Goal: Task Accomplishment & Management: Complete application form

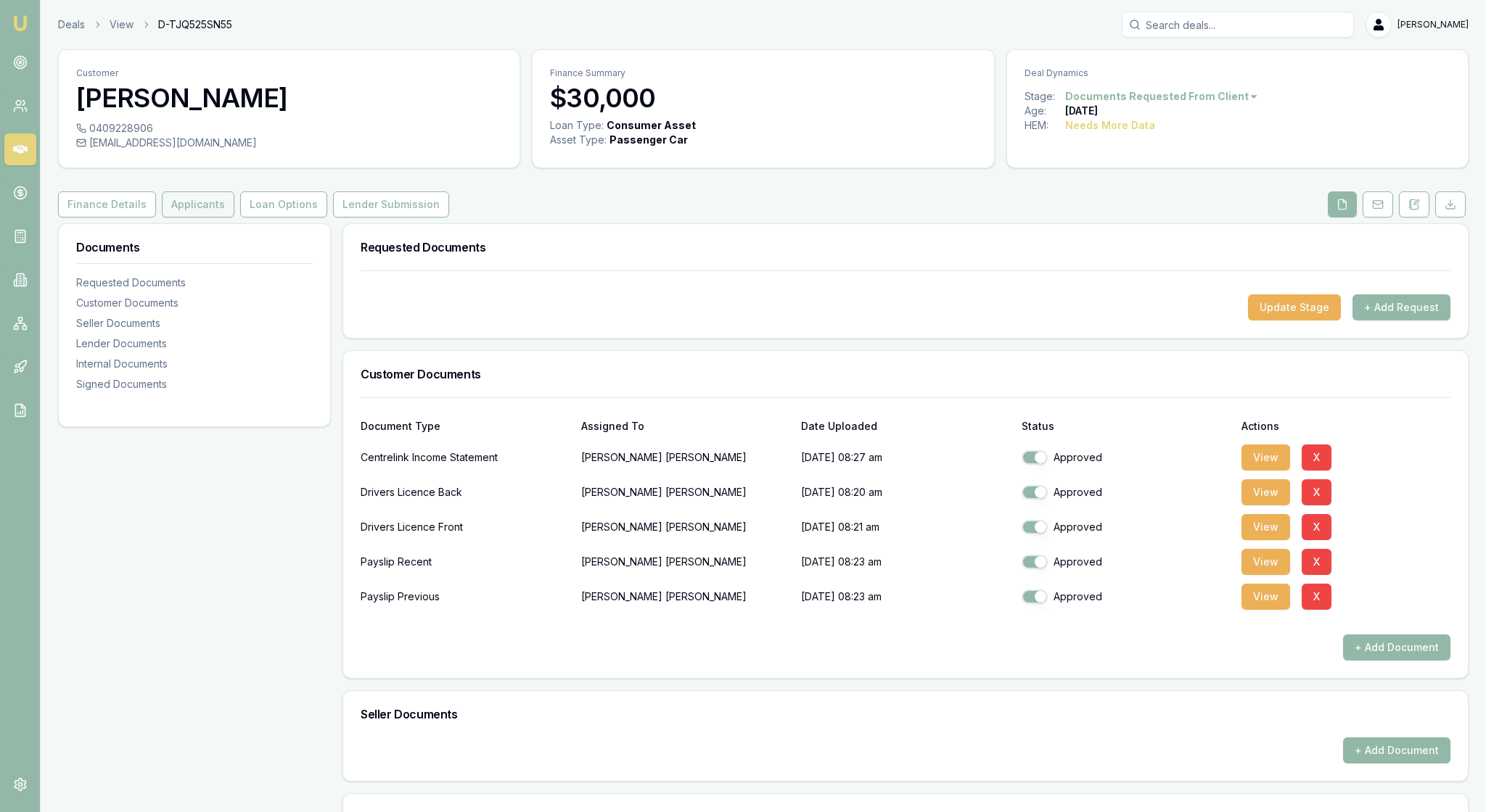
click at [234, 217] on button "Applicants" at bounding box center [198, 204] width 73 height 26
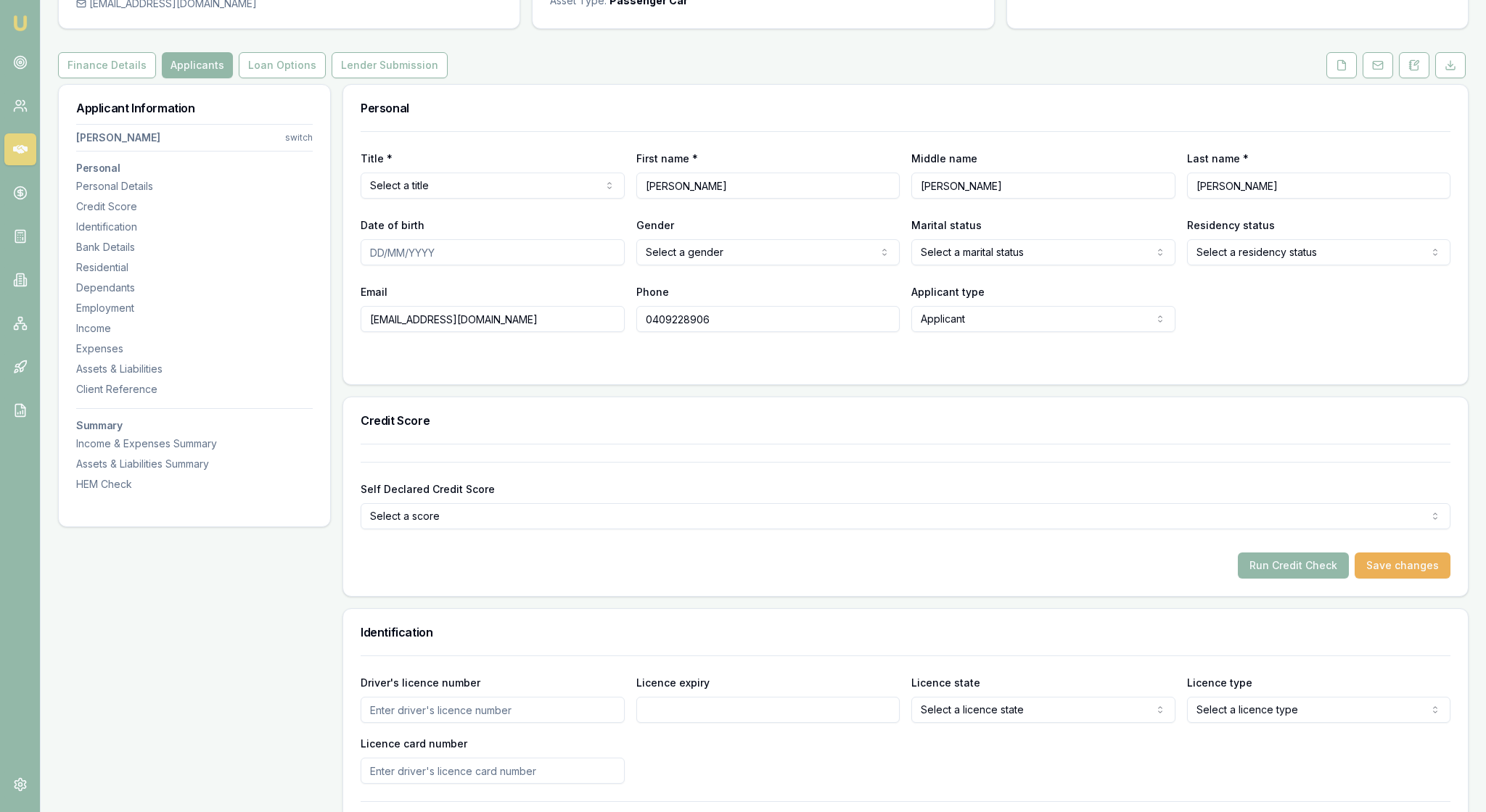
scroll to position [162, 0]
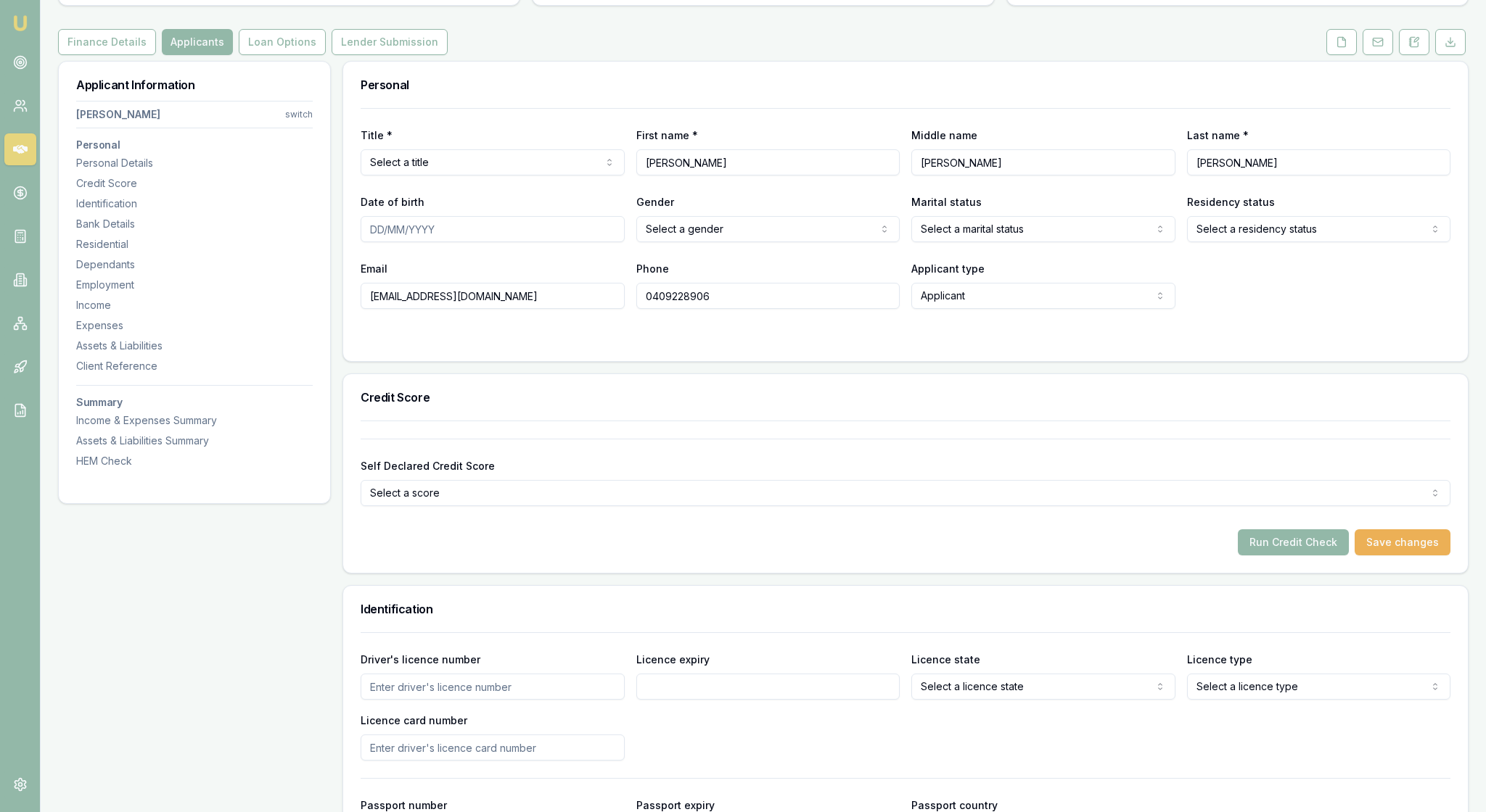
click at [608, 202] on html "Emu Broker Deals View D-TJQ525SN55 [PERSON_NAME] Toggle Menu Customer [PERSON_N…" at bounding box center [743, 243] width 1486 height 812
select select "Miss"
type input "[DATE]"
click at [887, 274] on html "Emu Broker Deals View D-TJQ525SN55 [PERSON_NAME] Toggle Menu Customer [PERSON_N…" at bounding box center [743, 243] width 1486 height 812
select select "[DEMOGRAPHIC_DATA]"
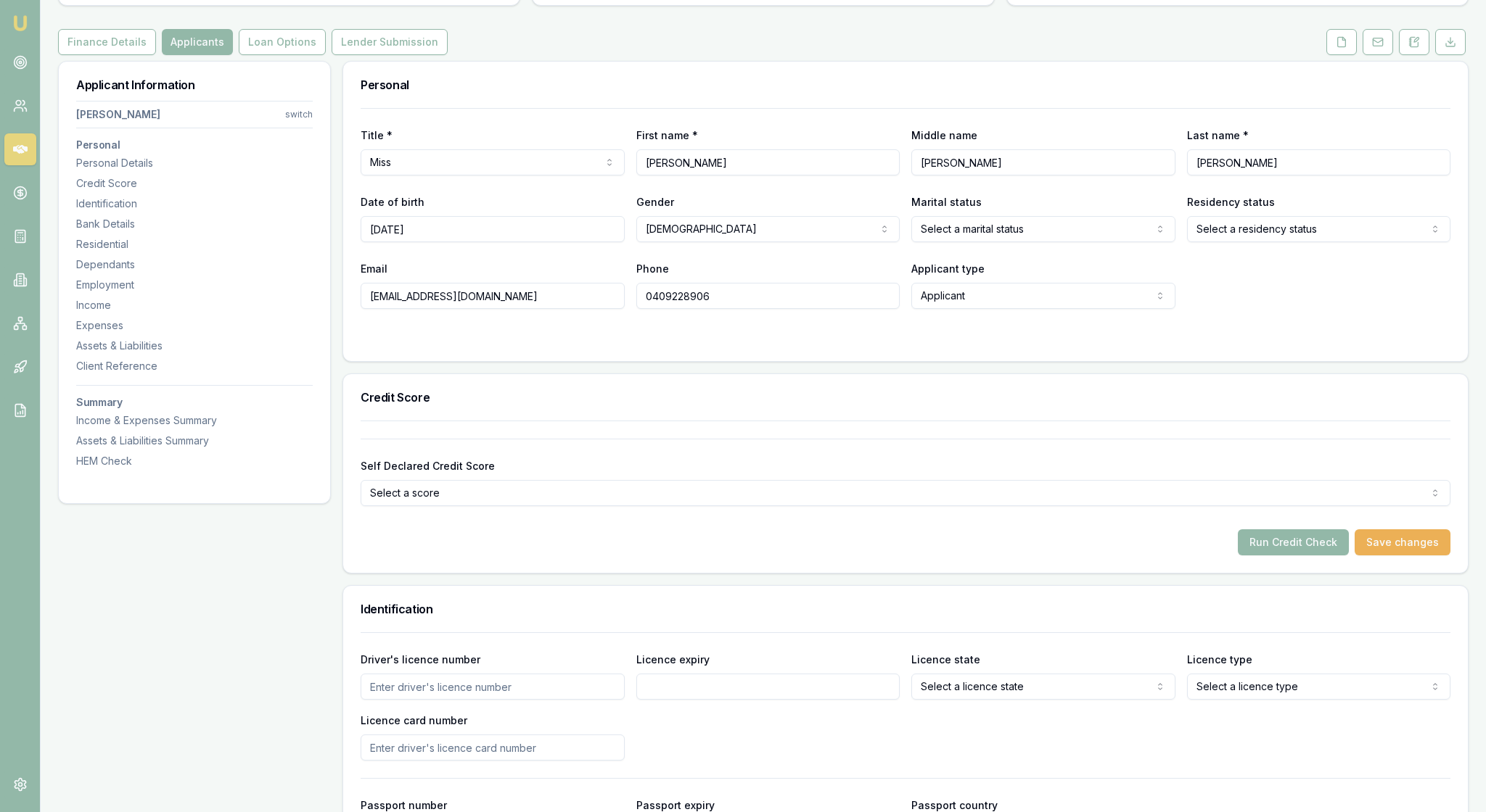
click at [1149, 277] on html "Emu Broker Deals View D-TJQ525SN55 [PERSON_NAME] Toggle Menu Customer [PERSON_N…" at bounding box center [743, 243] width 1486 height 812
click at [1422, 277] on html "Emu Broker Deals View D-TJQ525SN55 [PERSON_NAME] Toggle Menu Customer [PERSON_N…" at bounding box center [743, 243] width 1486 height 812
click at [622, 421] on div "Credit Score" at bounding box center [905, 397] width 1124 height 46
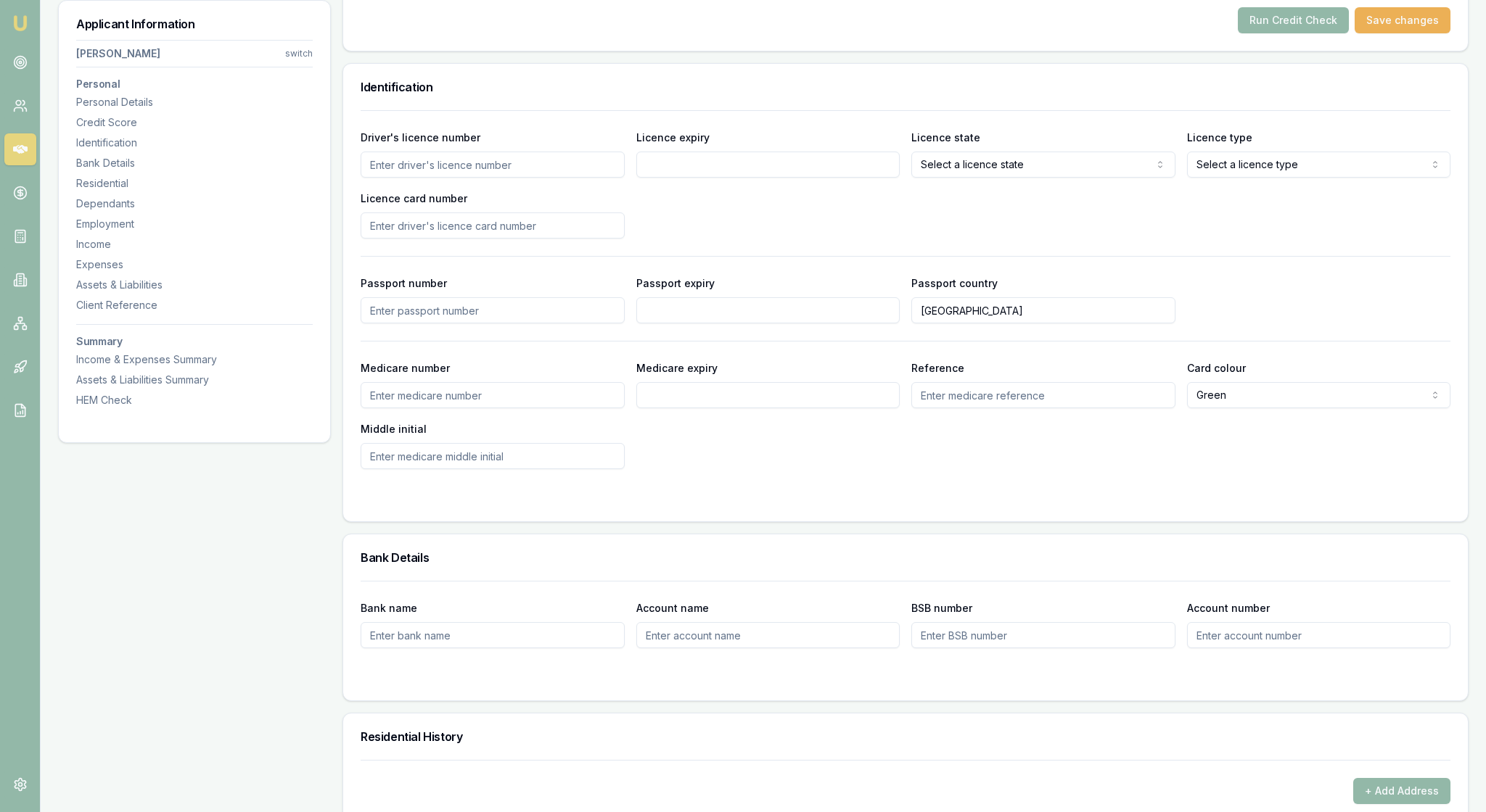
scroll to position [692, 0]
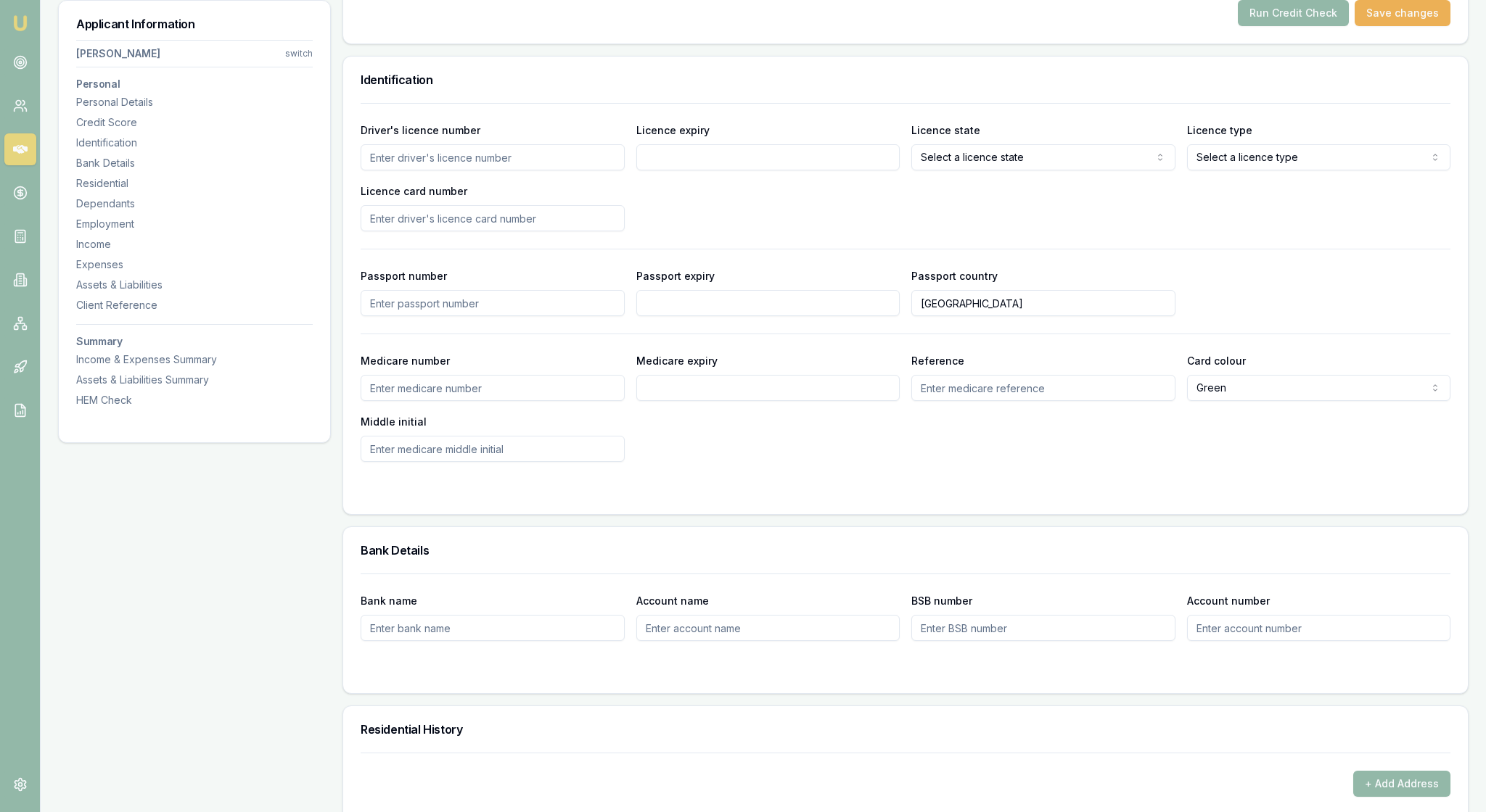
click at [380, 171] on input "Driver's licence number" at bounding box center [493, 157] width 264 height 26
type input "092351965"
click at [673, 171] on input "Licence expiry" at bounding box center [768, 157] width 264 height 26
type input "[DATE]"
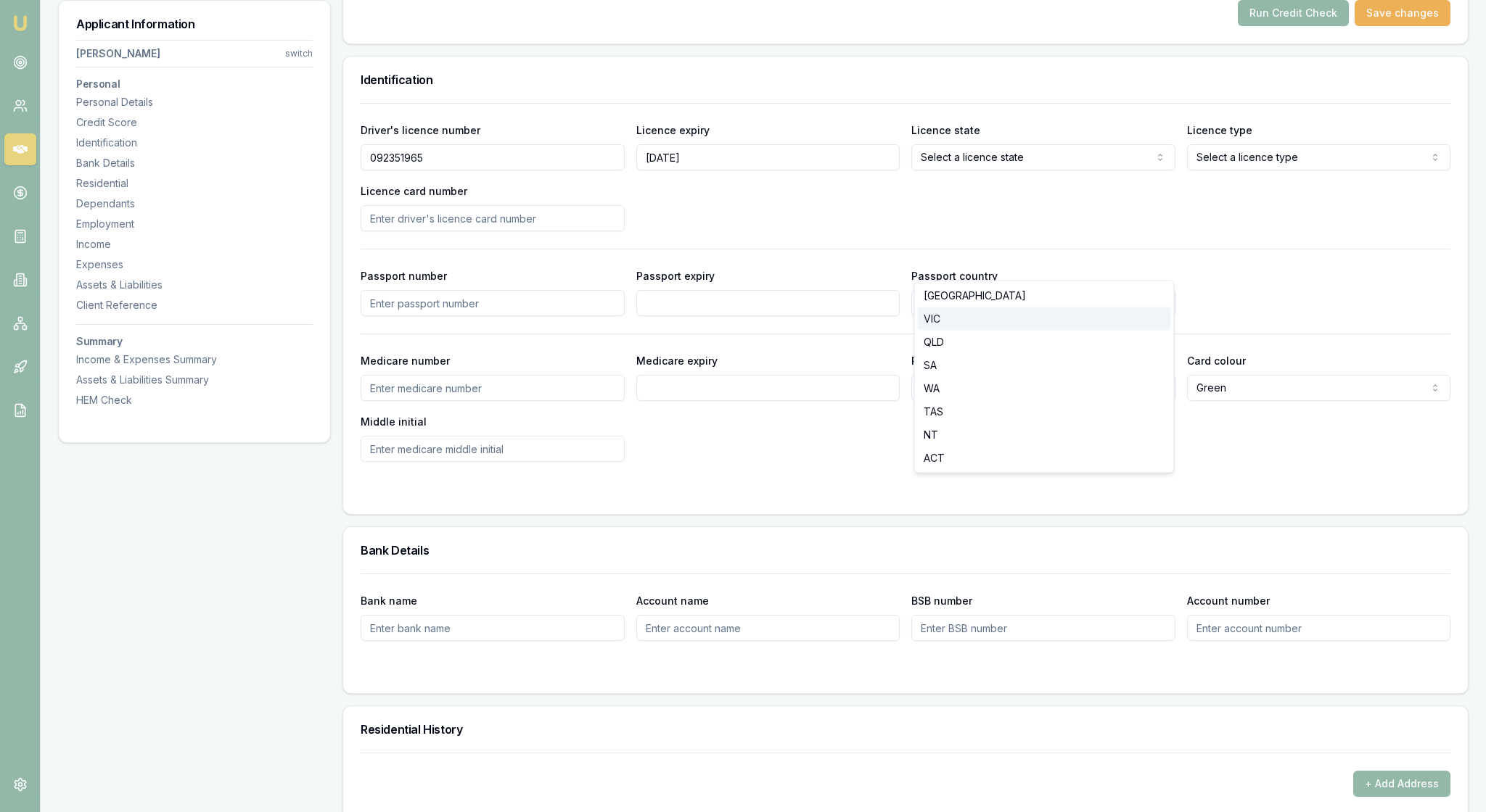
select select "VIC"
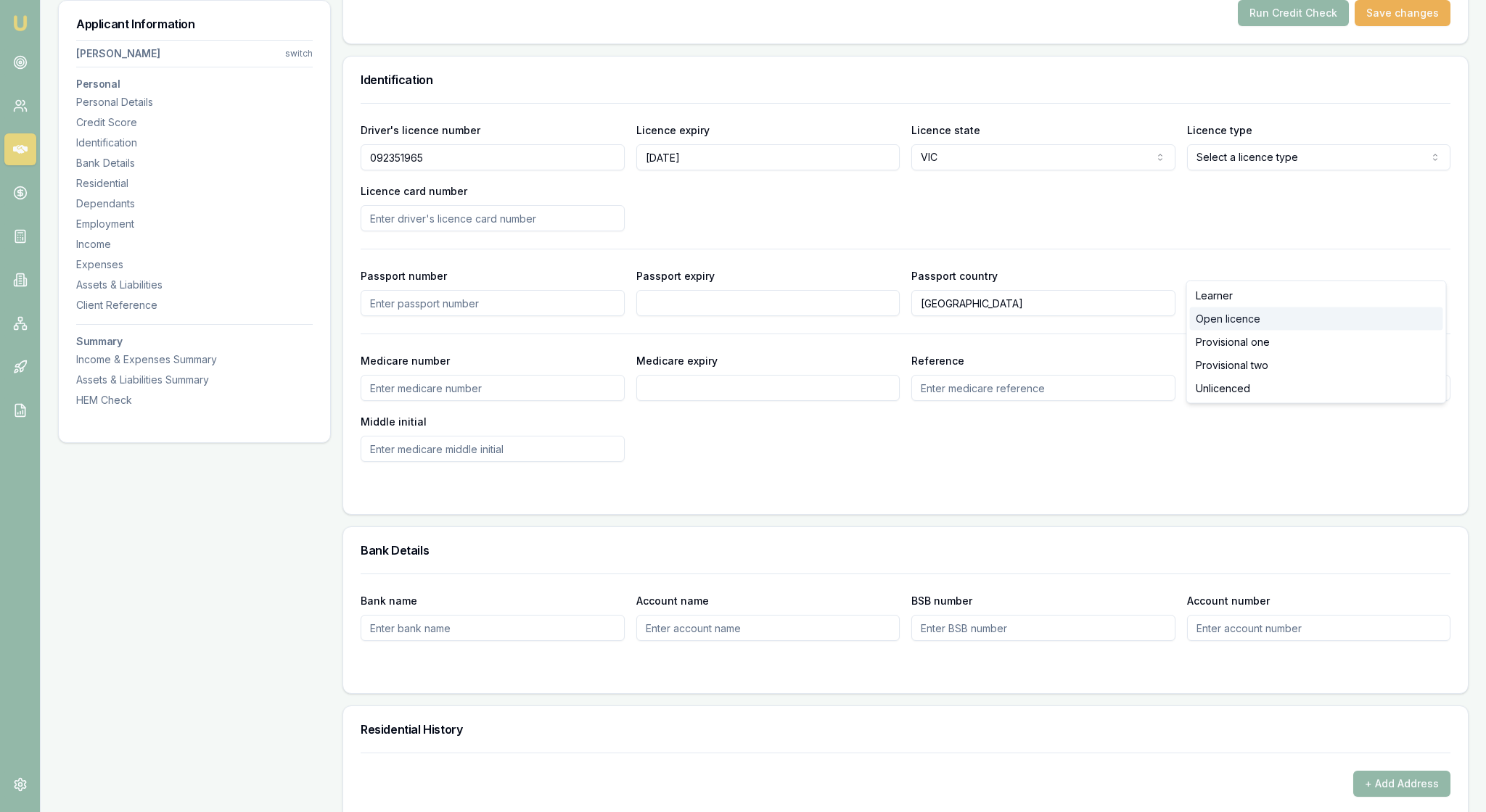
select select "OPEN_LICENCE"
click at [438, 232] on input "Licence card number" at bounding box center [493, 218] width 264 height 26
click at [447, 232] on input "Licence card number" at bounding box center [493, 218] width 264 height 26
type input "P5016980"
click at [757, 232] on div "Driver's licence number [DRIVERS_LICENSE_NUMBER] Licence expiry [DATE] Licence …" at bounding box center [905, 176] width 1090 height 110
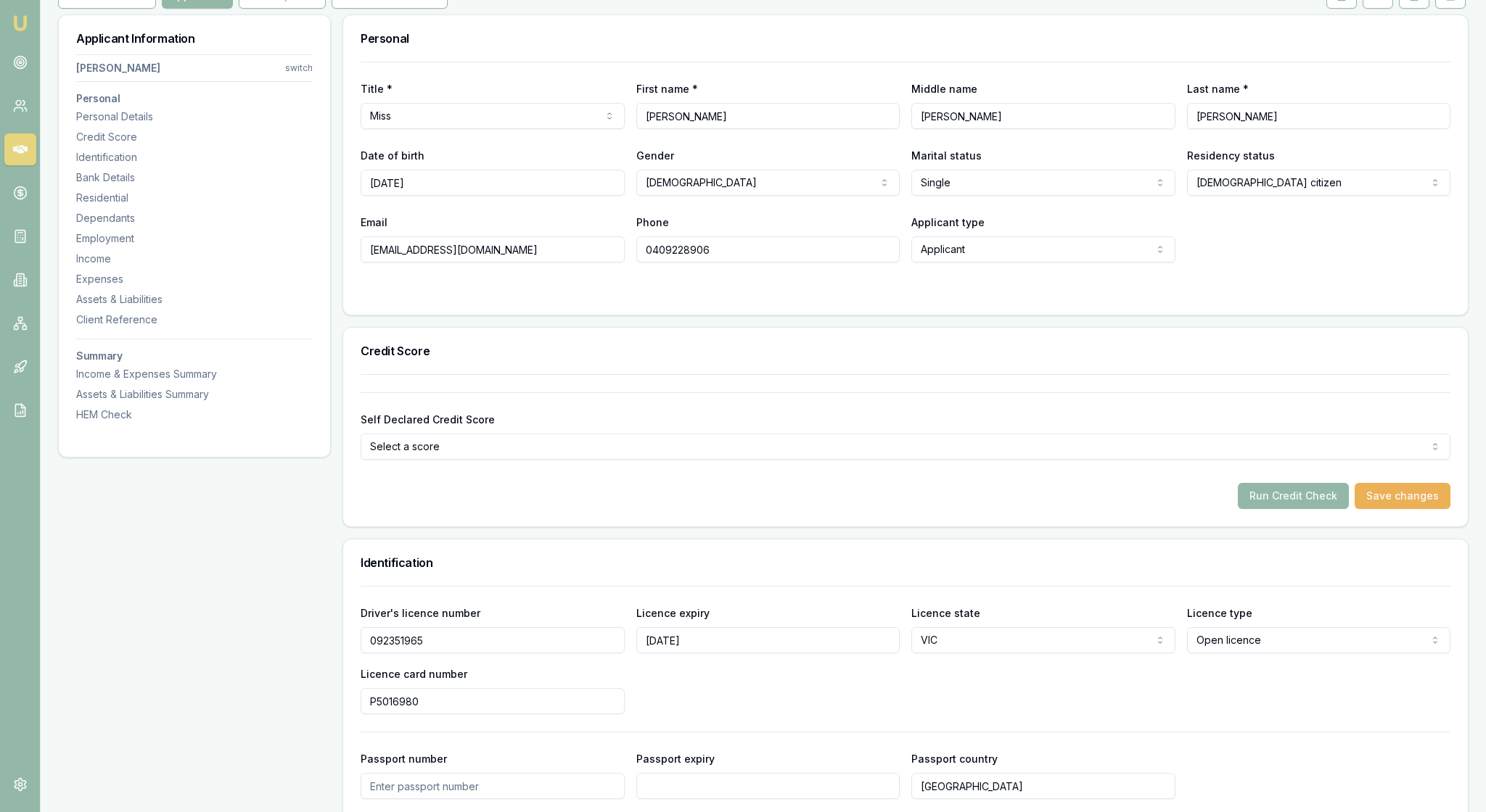
scroll to position [204, 0]
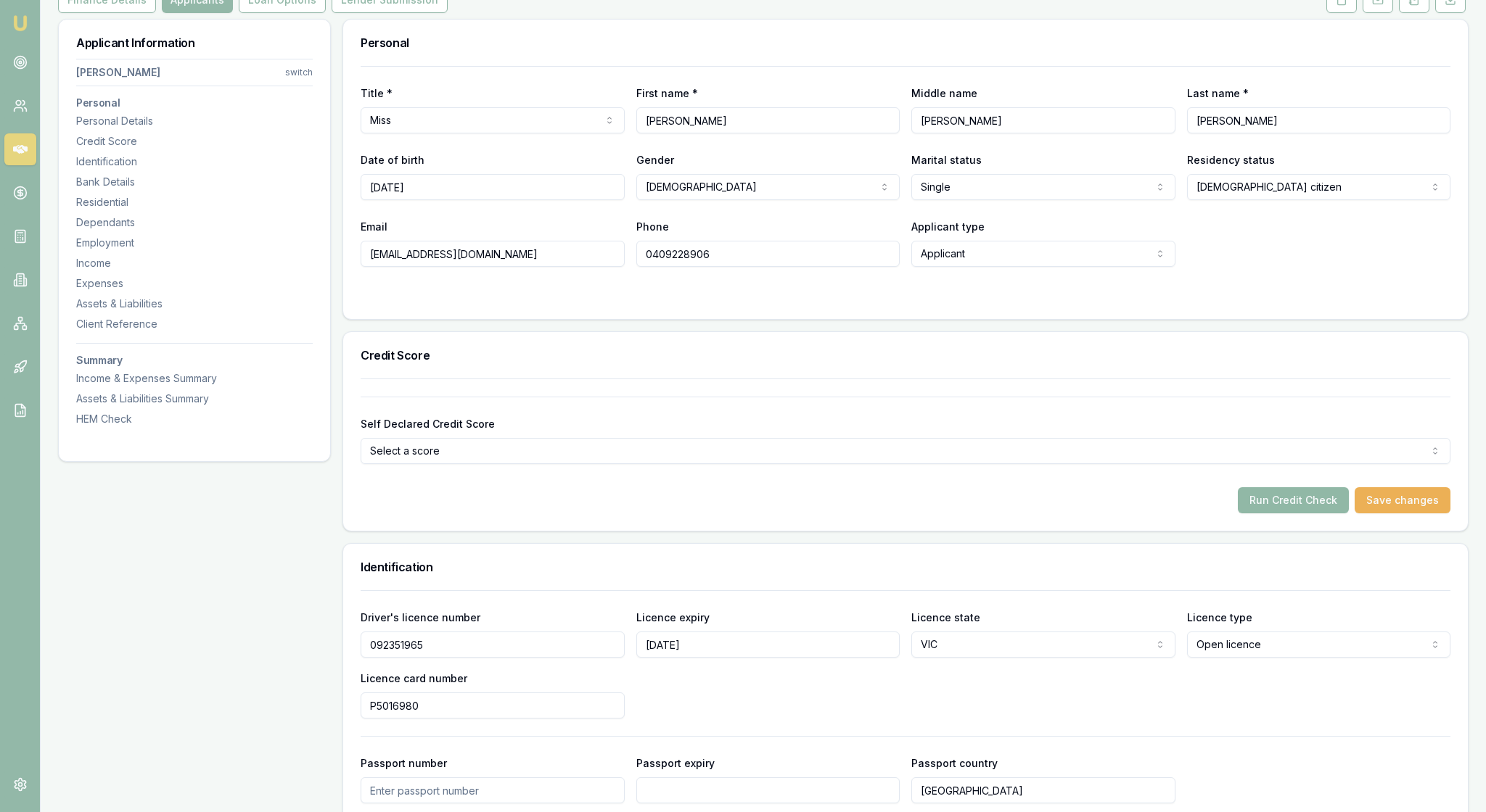
click at [1276, 514] on button "Run Credit Check" at bounding box center [1292, 500] width 111 height 26
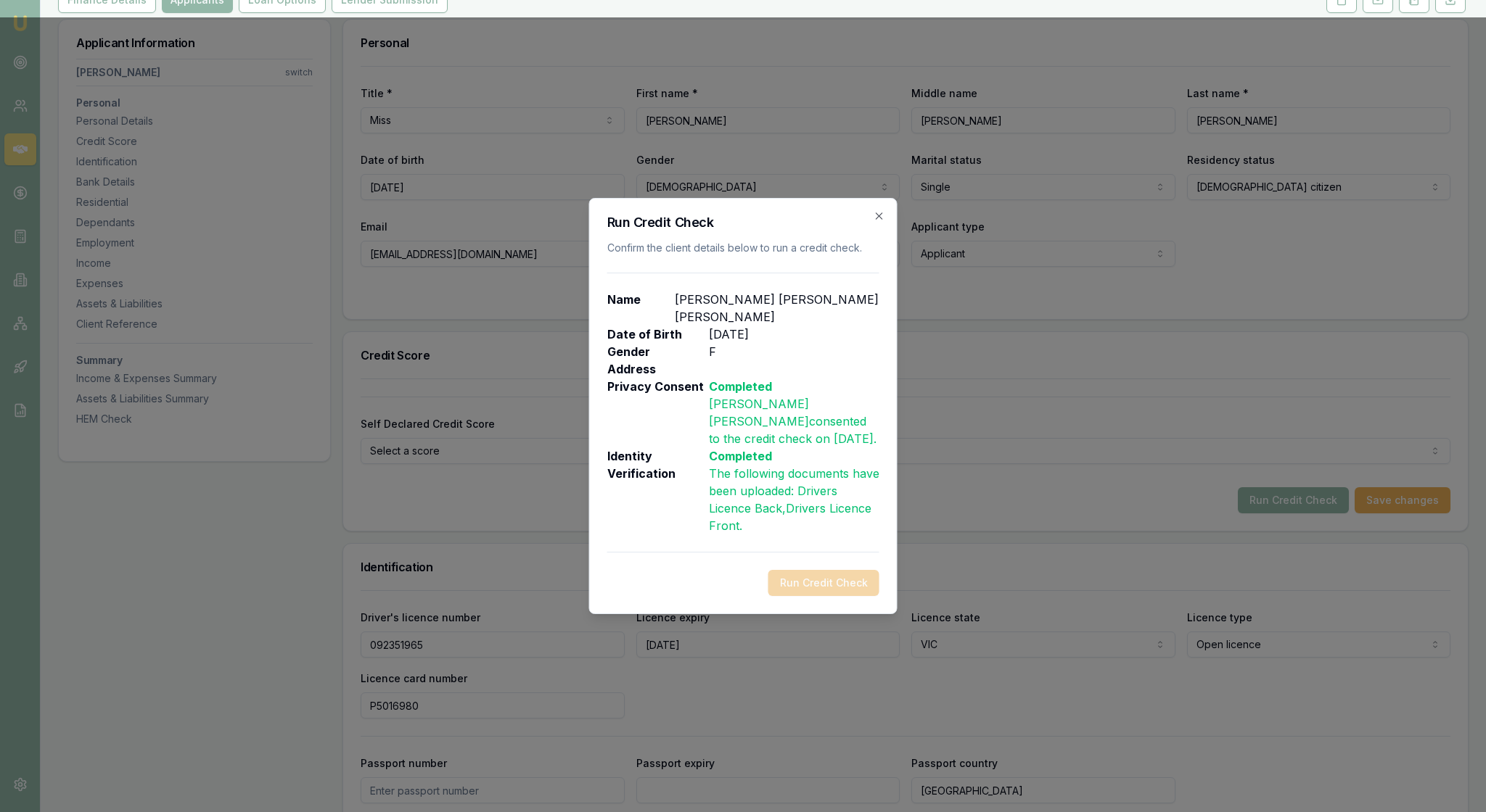
click at [798, 595] on div "Run Credit Check" at bounding box center [743, 583] width 272 height 26
click at [873, 210] on icon "button" at bounding box center [879, 216] width 12 height 12
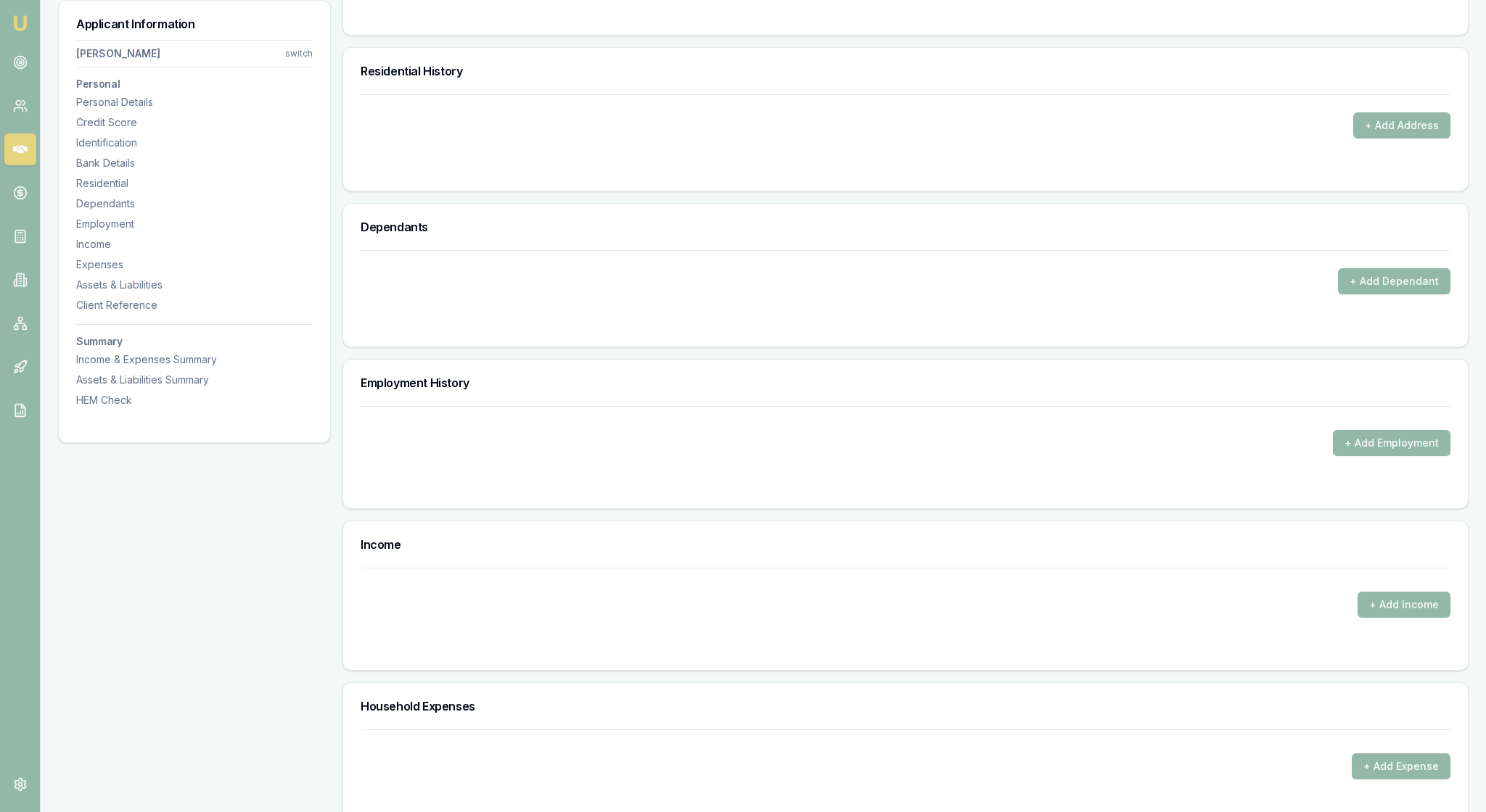
scroll to position [1356, 0]
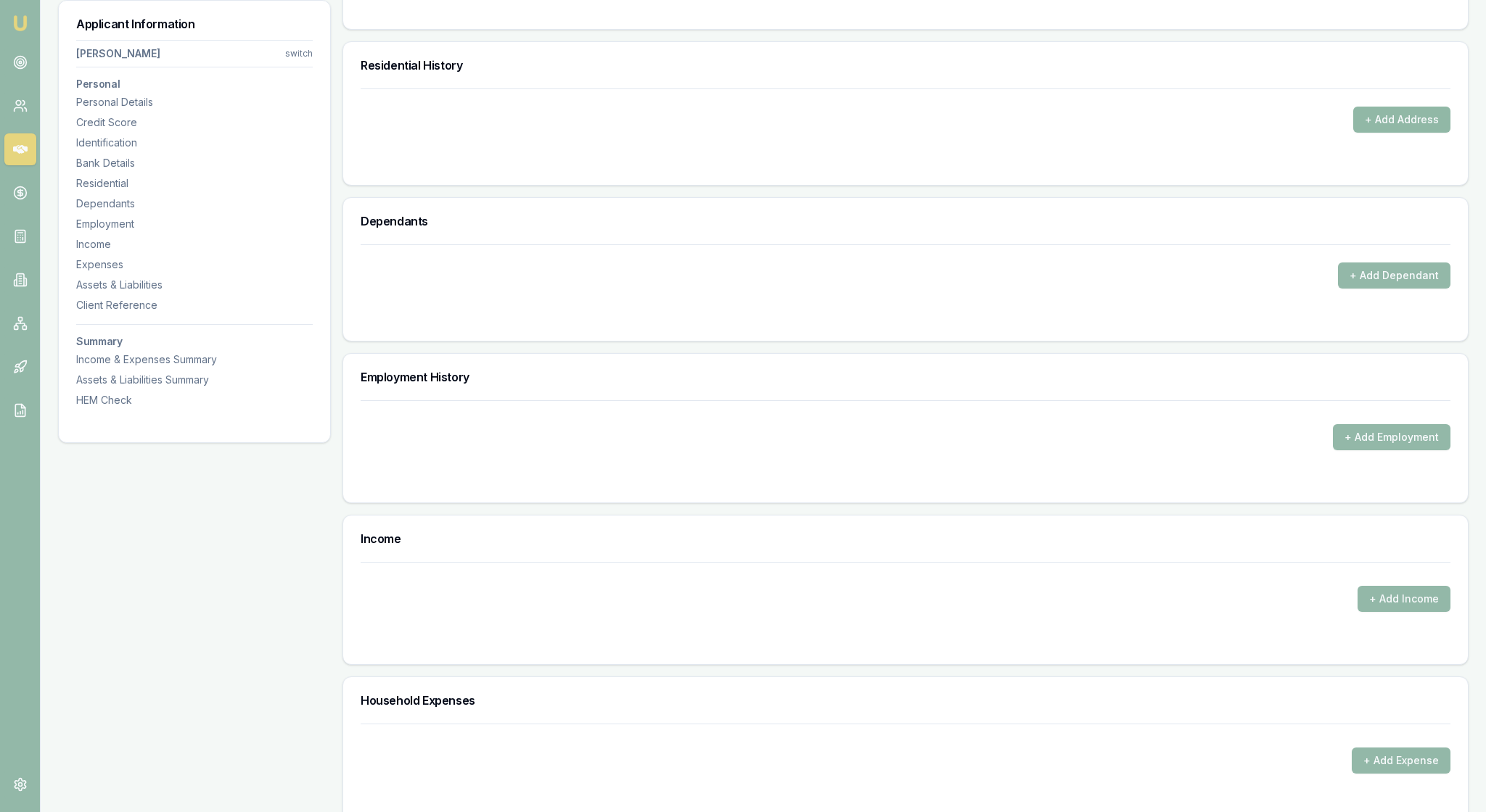
click at [1401, 133] on button "+ Add Address" at bounding box center [1401, 119] width 97 height 26
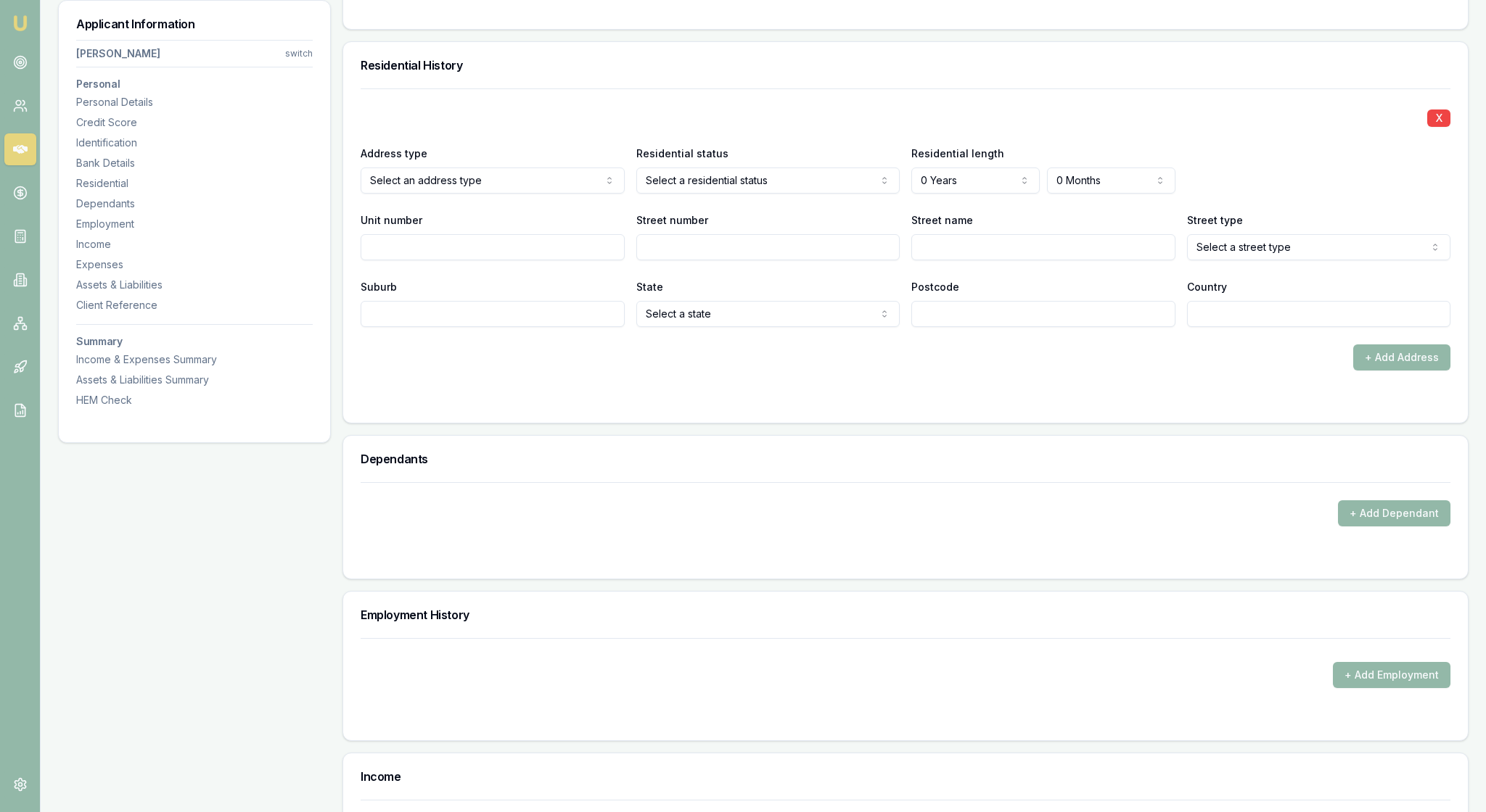
select select "RENTER"
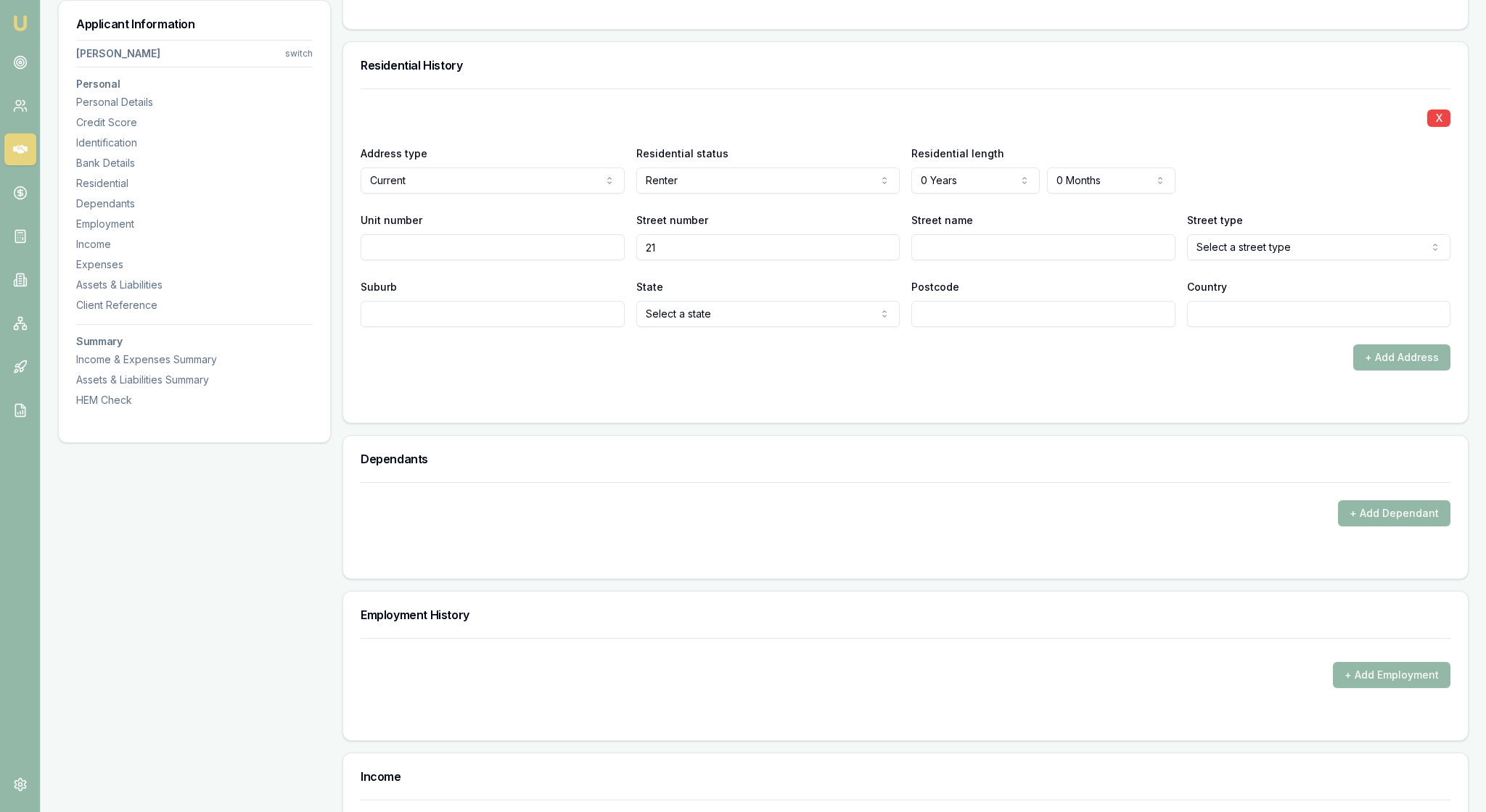
type input "21"
type input "Astral"
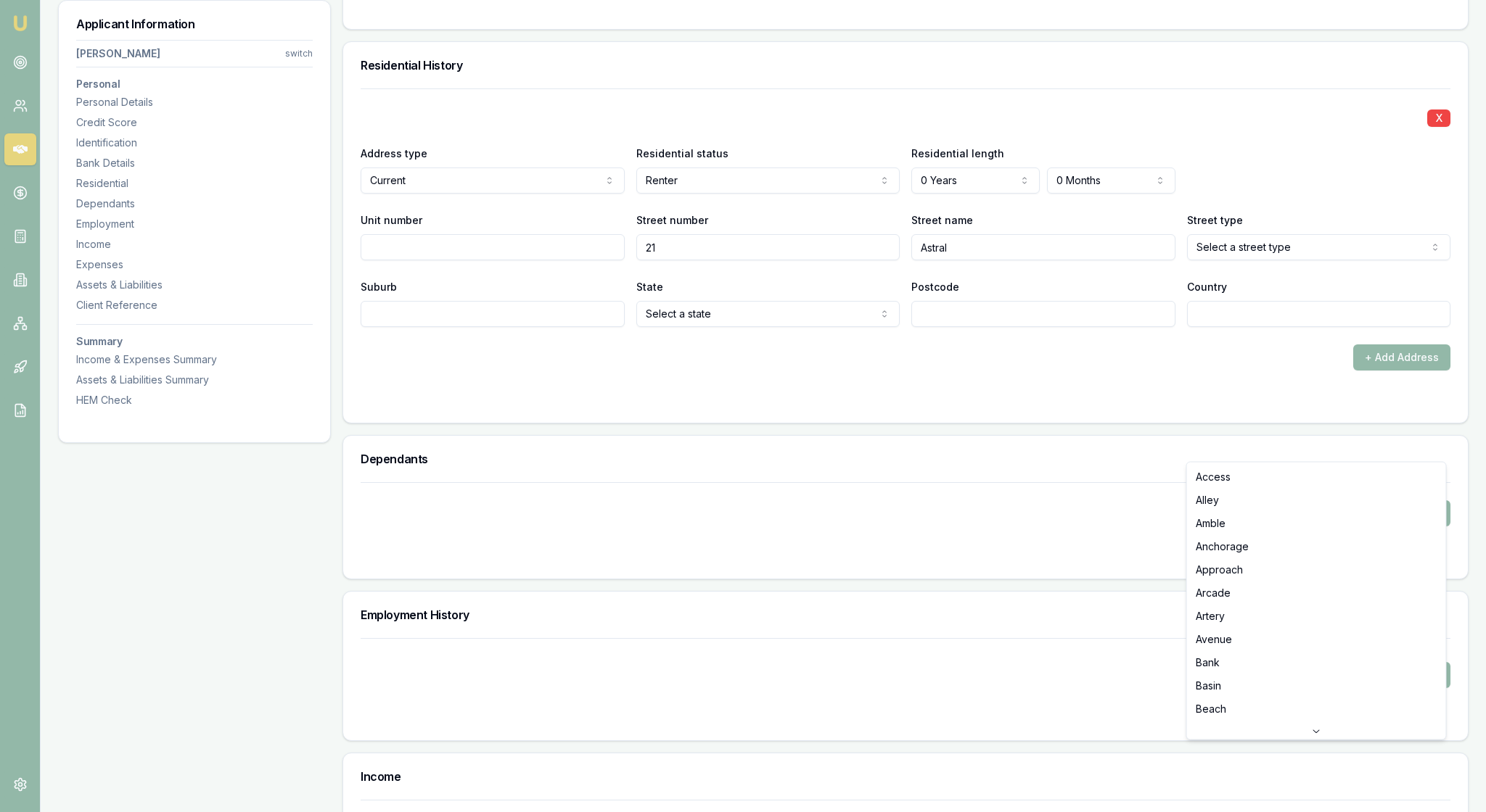
select select "Street"
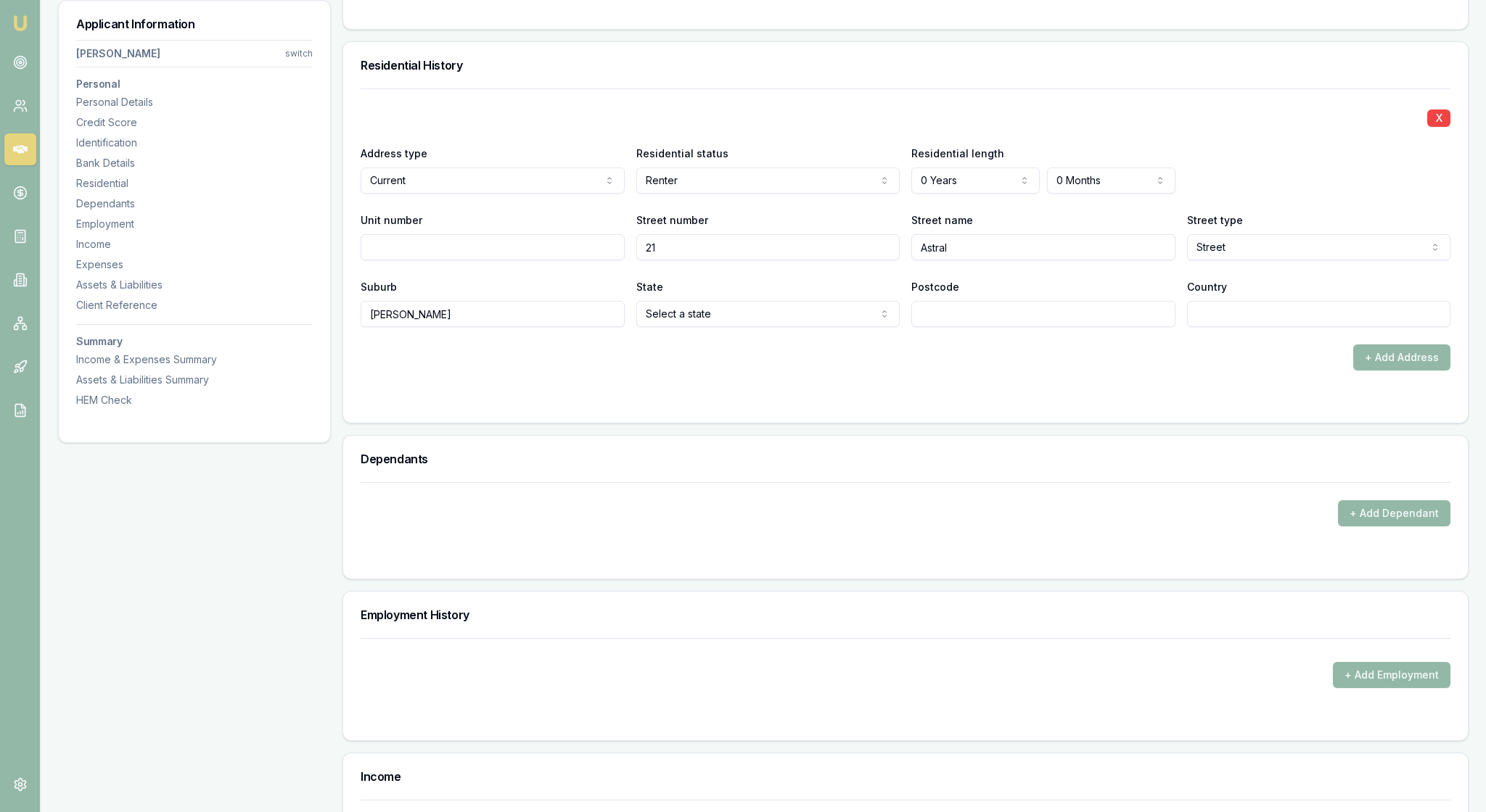
type input "[PERSON_NAME]"
select select "VIC"
type input "3153"
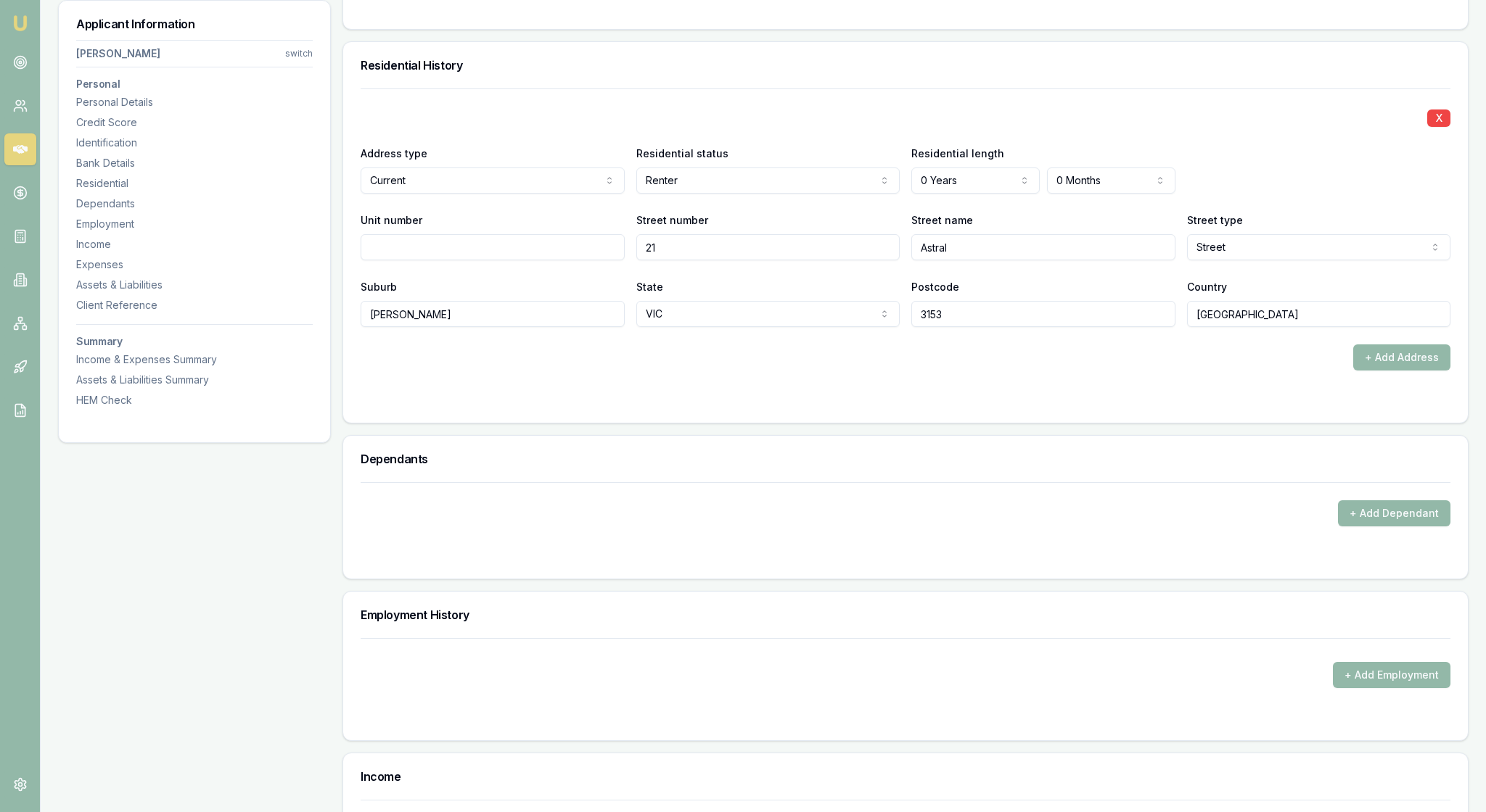
type input "[GEOGRAPHIC_DATA]"
click at [1236, 371] on div "+ Add Address" at bounding box center [905, 357] width 1090 height 26
select select "2"
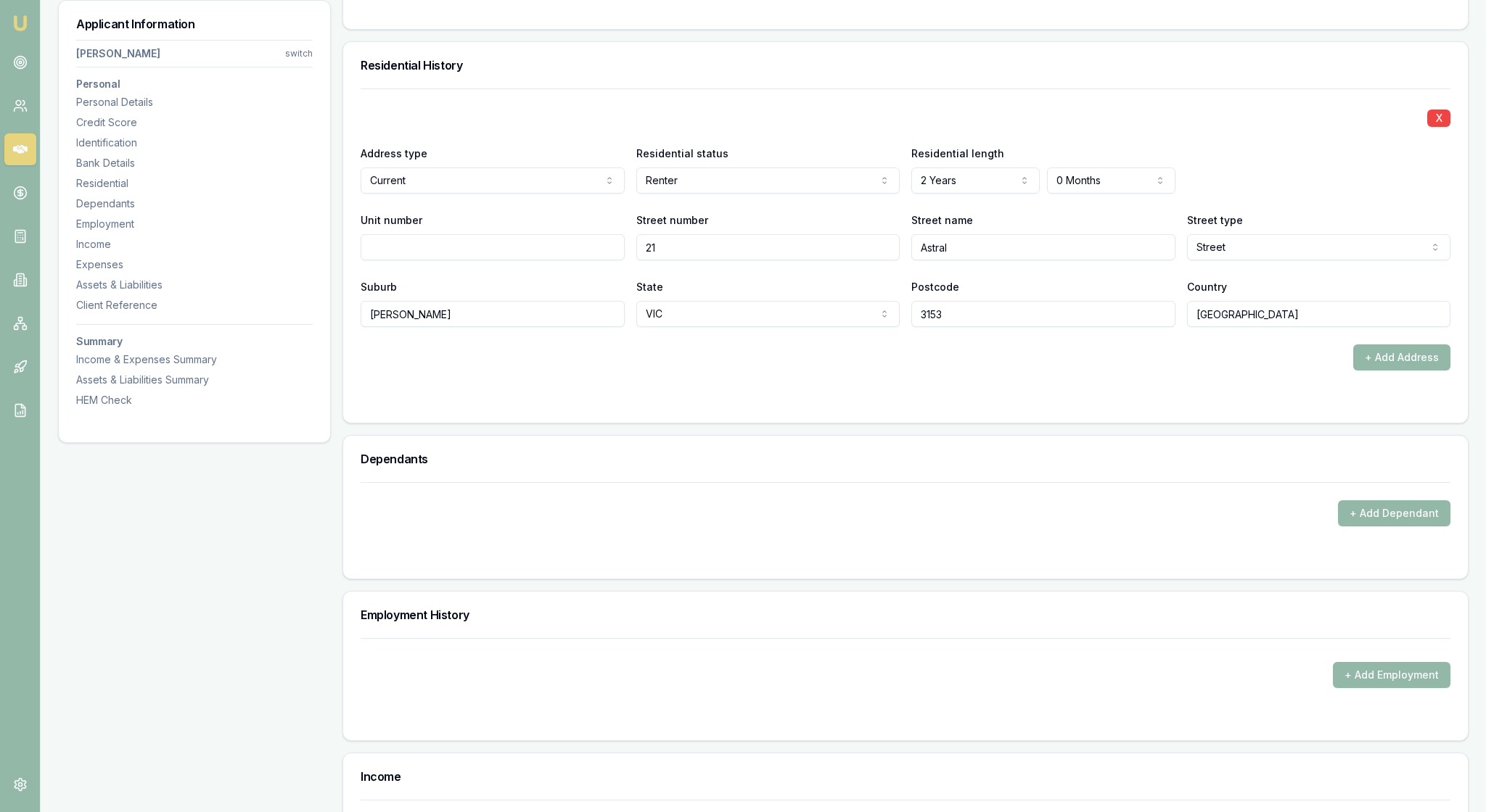
click at [1200, 127] on div "X" at bounding box center [905, 117] width 1090 height 20
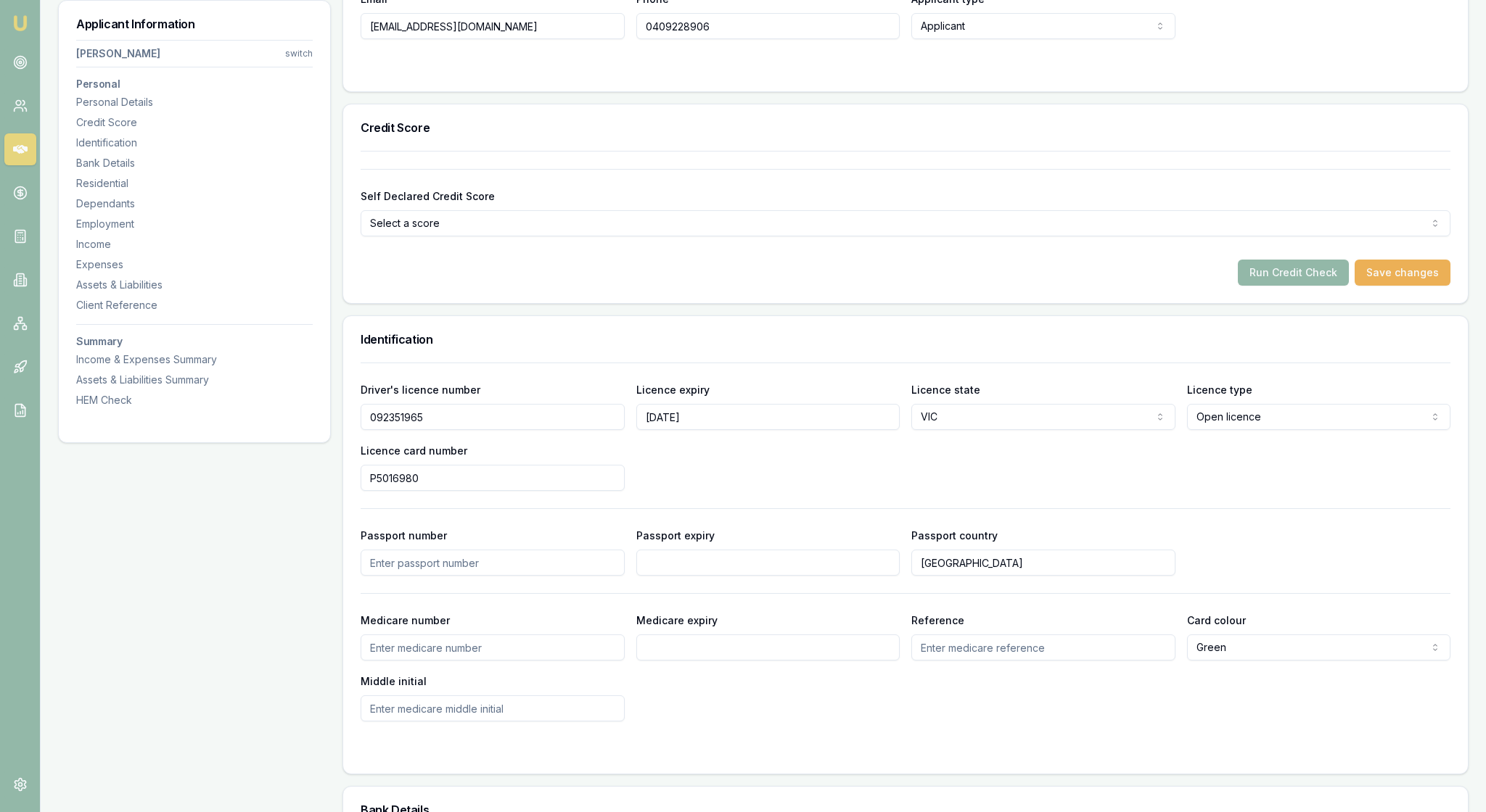
scroll to position [401, 0]
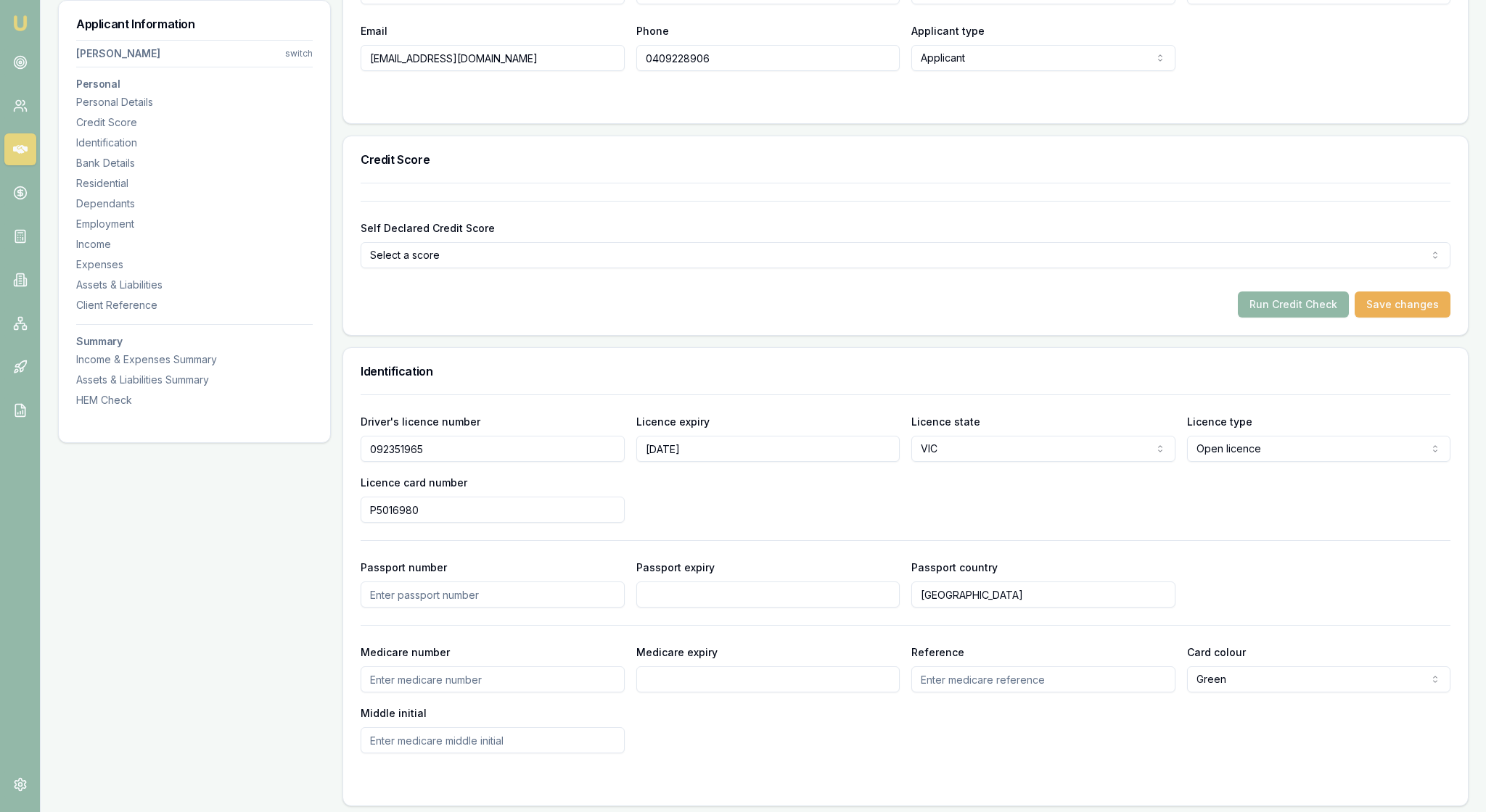
click at [1258, 318] on button "Run Credit Check" at bounding box center [1292, 304] width 111 height 26
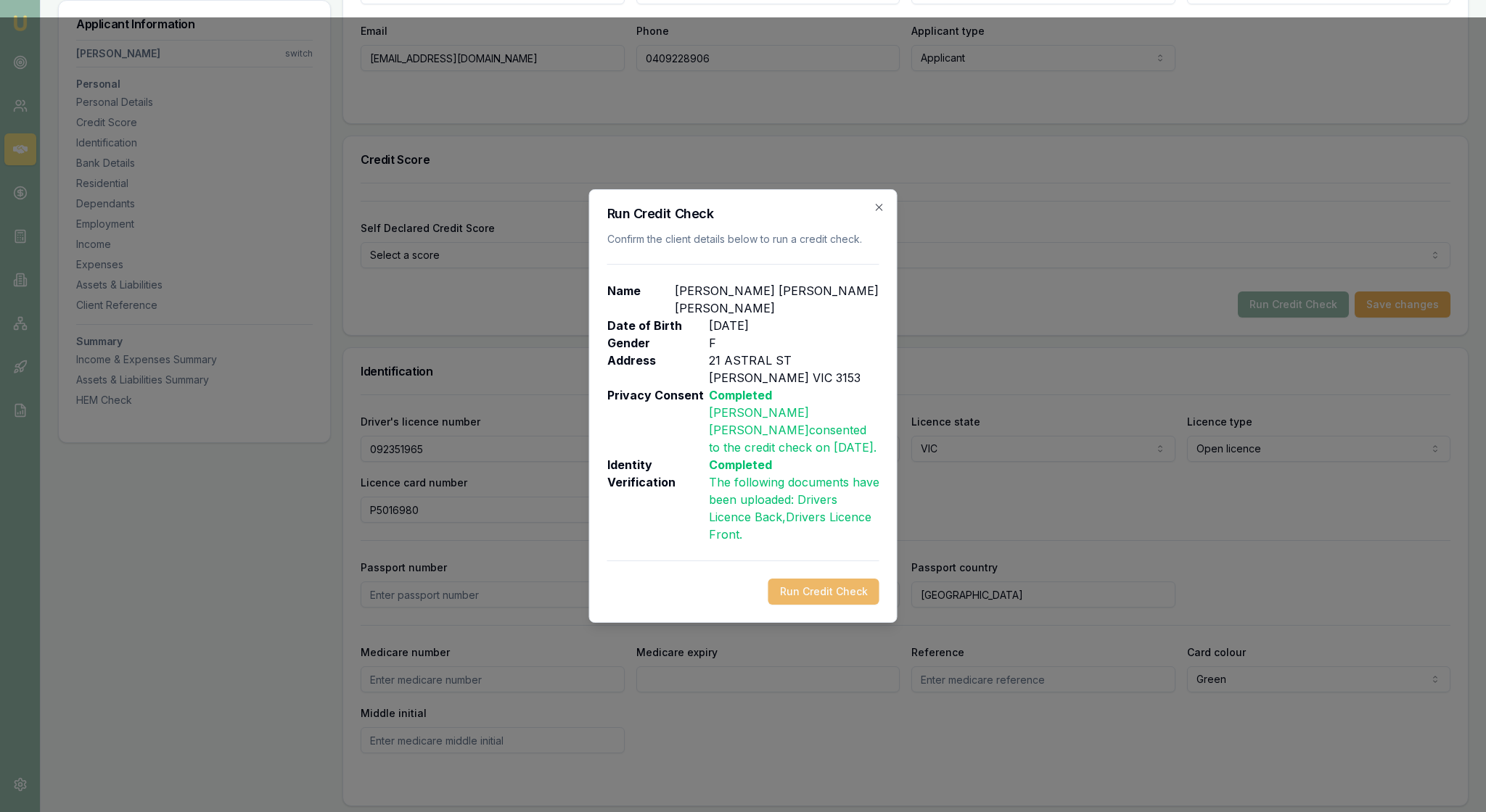
click at [818, 605] on button "Run Credit Check" at bounding box center [823, 591] width 111 height 26
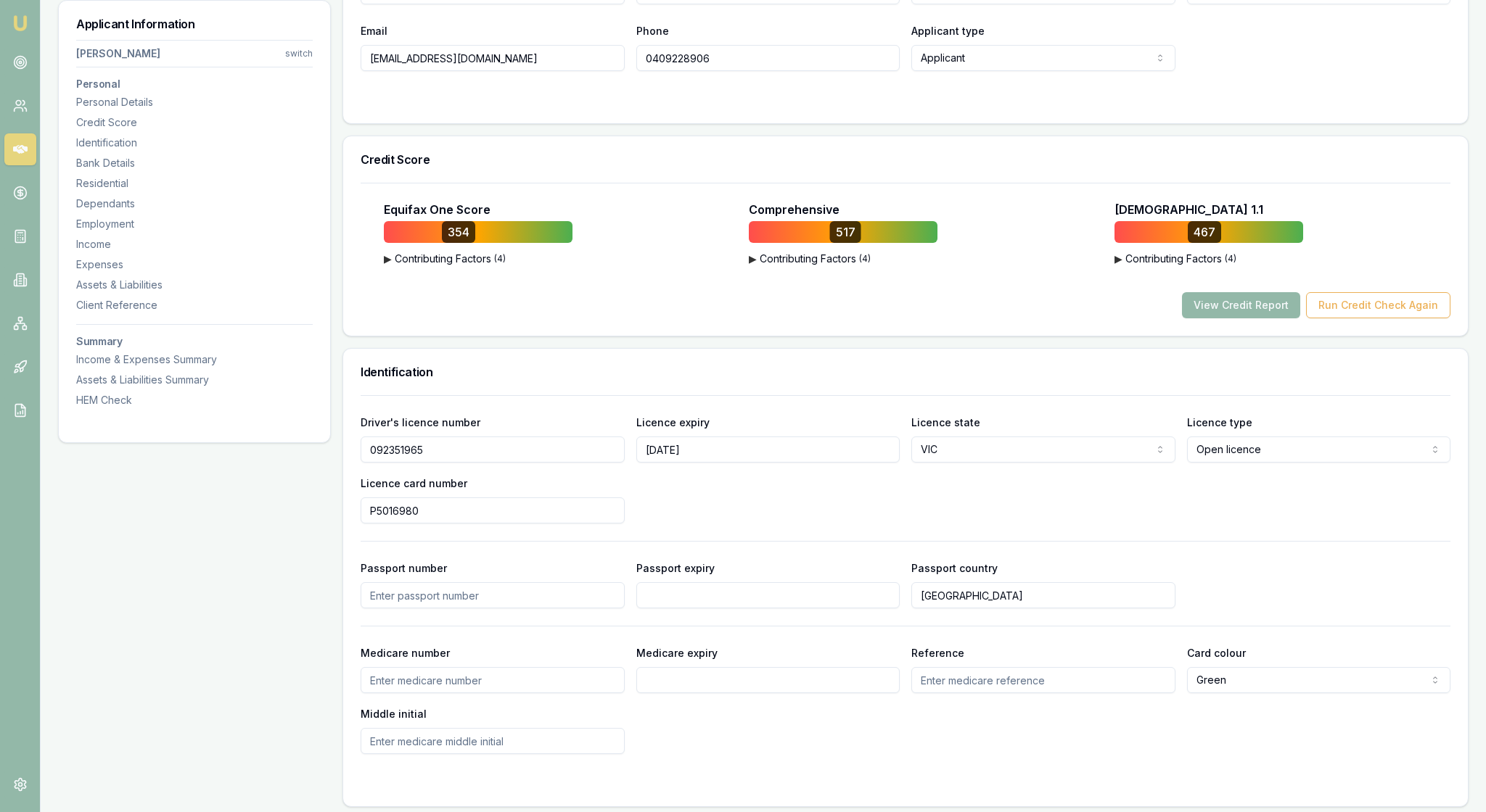
click at [505, 264] on span "( 4 )" at bounding box center [500, 259] width 12 height 12
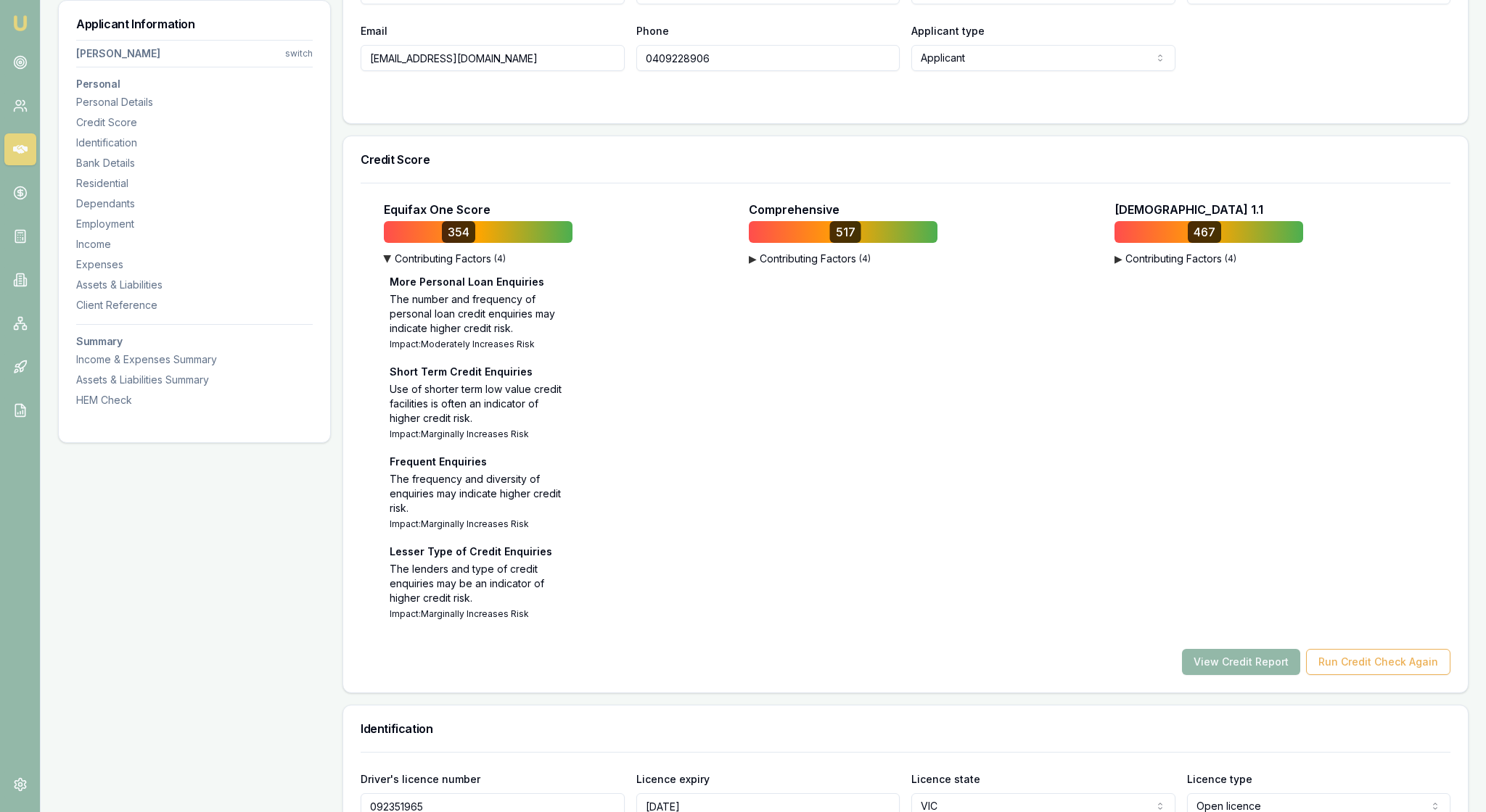
click at [990, 550] on div "Comprehensive 517 ▶ Contributing Factors ( 4 ) Consumer Credit Application Patt…" at bounding box center [904, 413] width 359 height 425
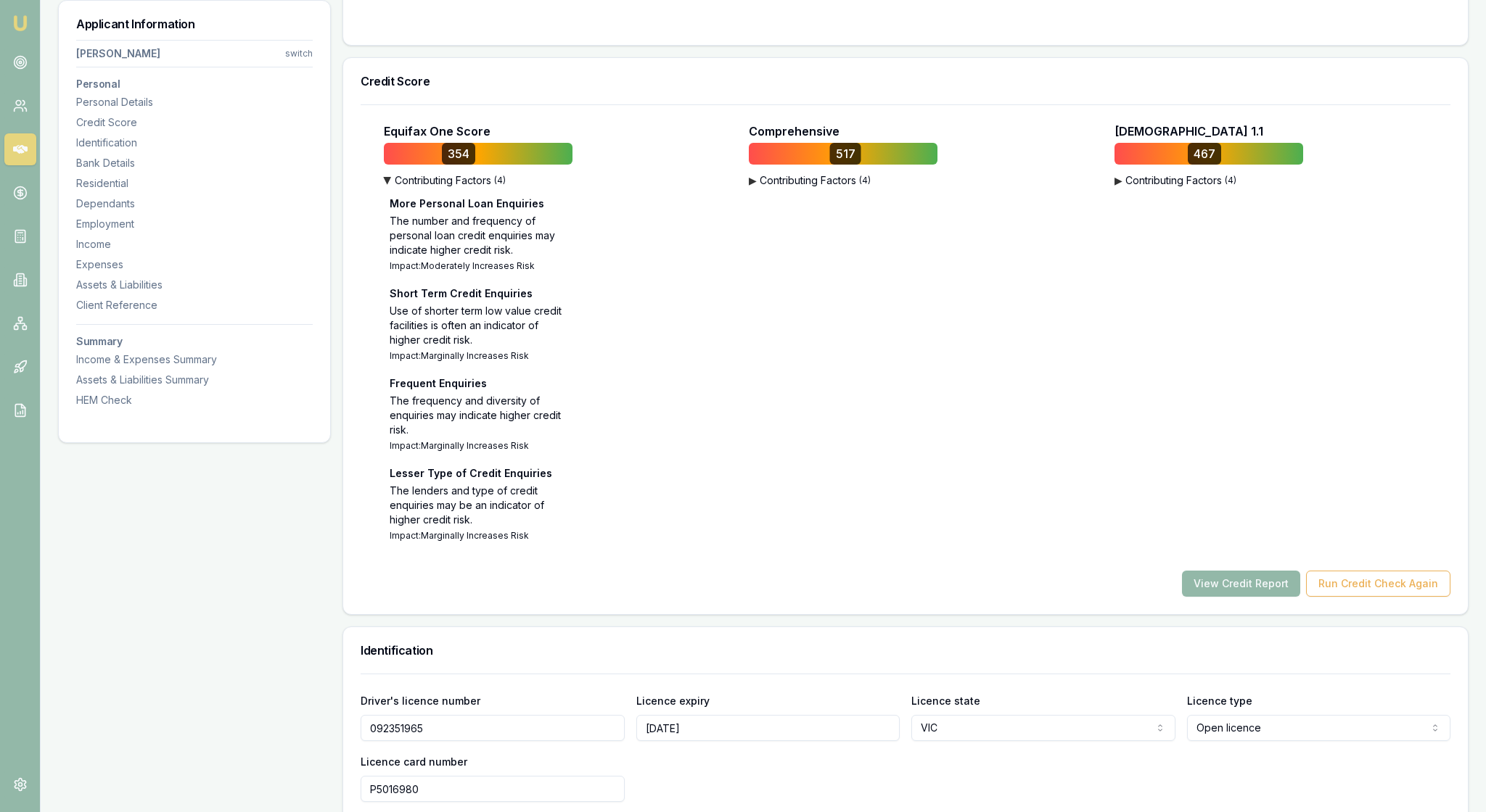
scroll to position [493, 0]
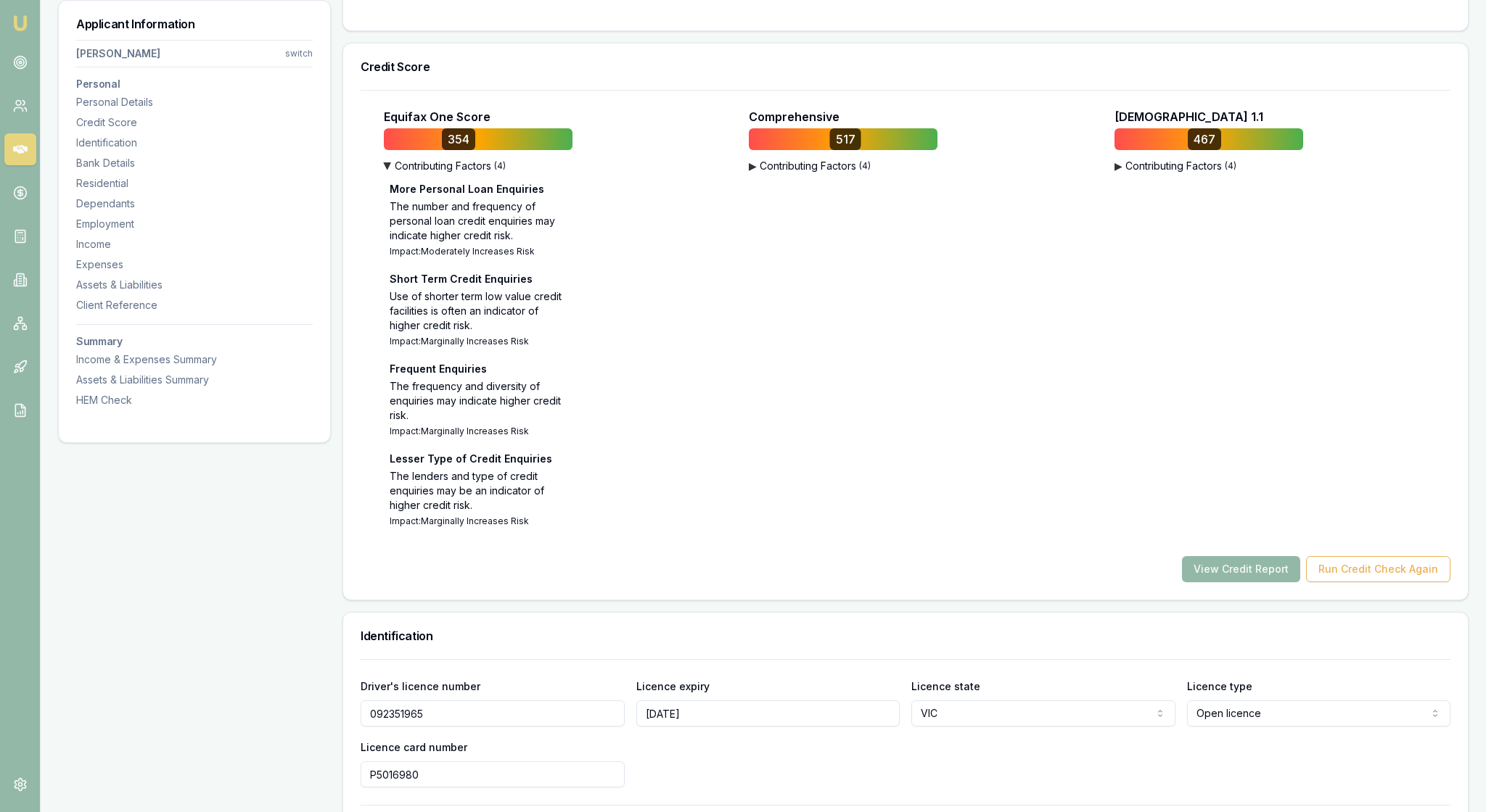
click at [765, 582] on div "View Credit Report Run Credit Check Again" at bounding box center [905, 569] width 1090 height 26
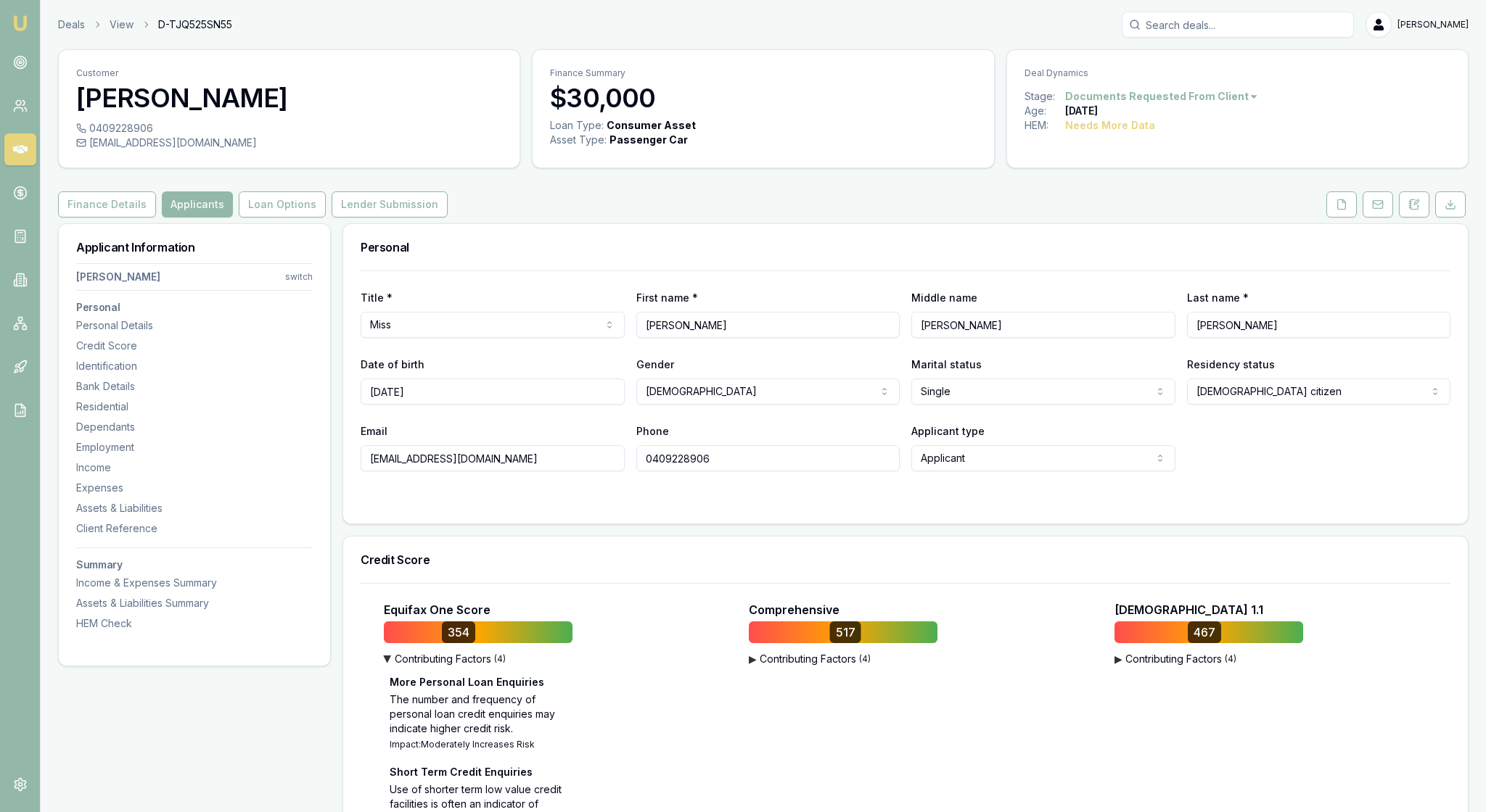
scroll to position [0, 0]
click at [325, 217] on button "Loan Options" at bounding box center [281, 204] width 87 height 26
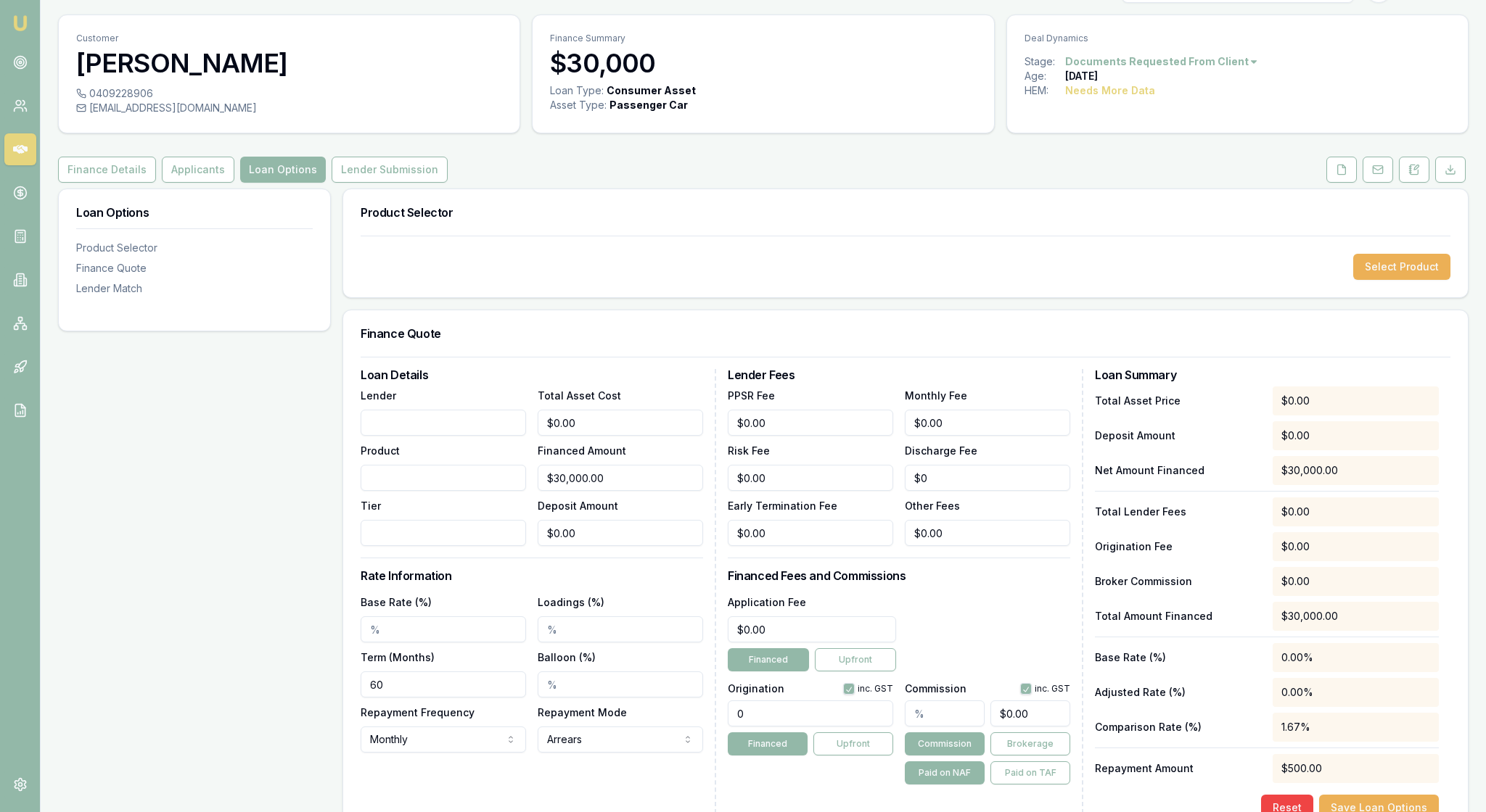
scroll to position [22, 0]
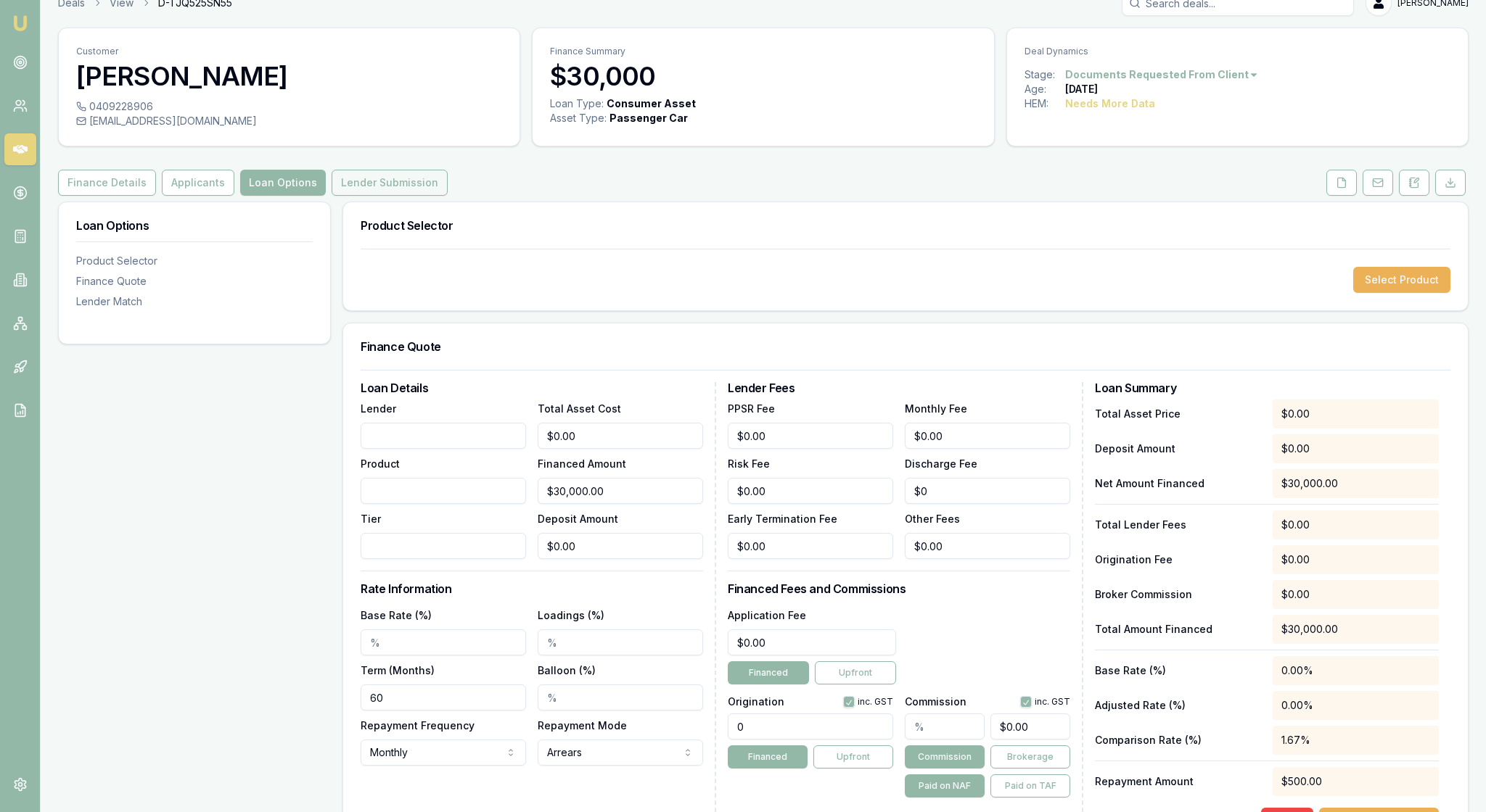
click at [448, 196] on button "Lender Submission" at bounding box center [389, 183] width 116 height 26
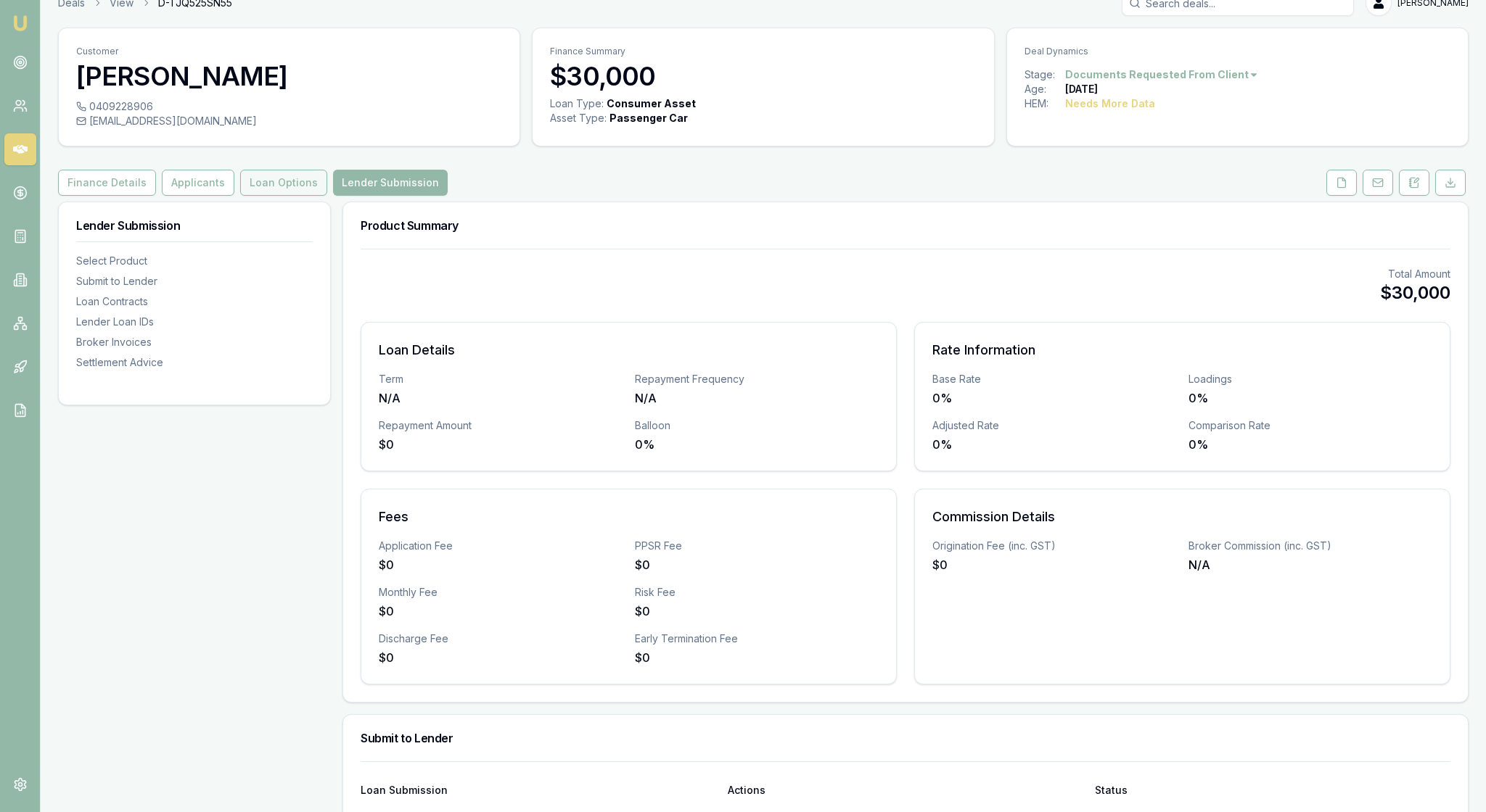
click at [327, 196] on button "Loan Options" at bounding box center [283, 183] width 87 height 26
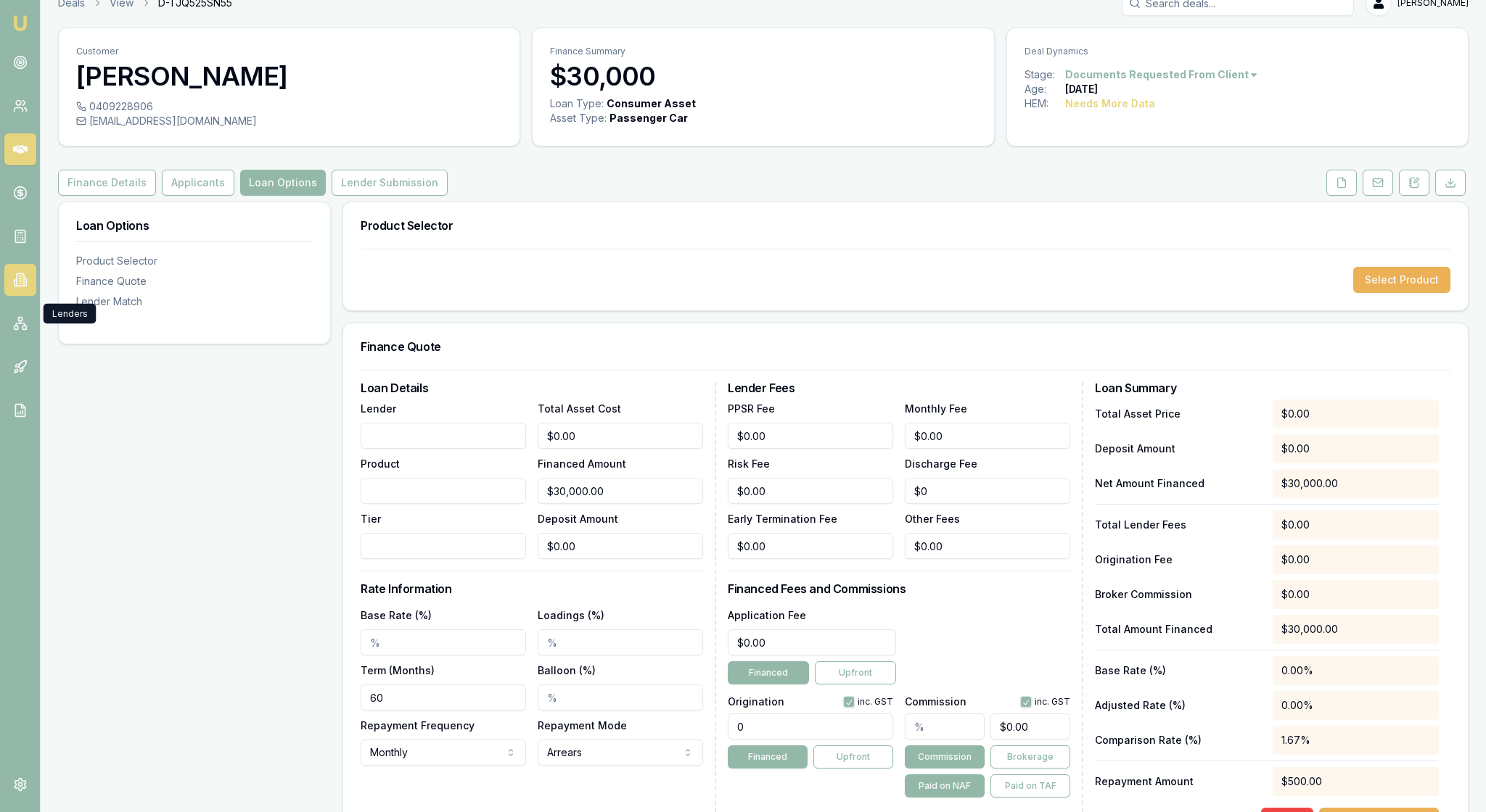
click at [20, 287] on icon at bounding box center [19, 280] width 14 height 14
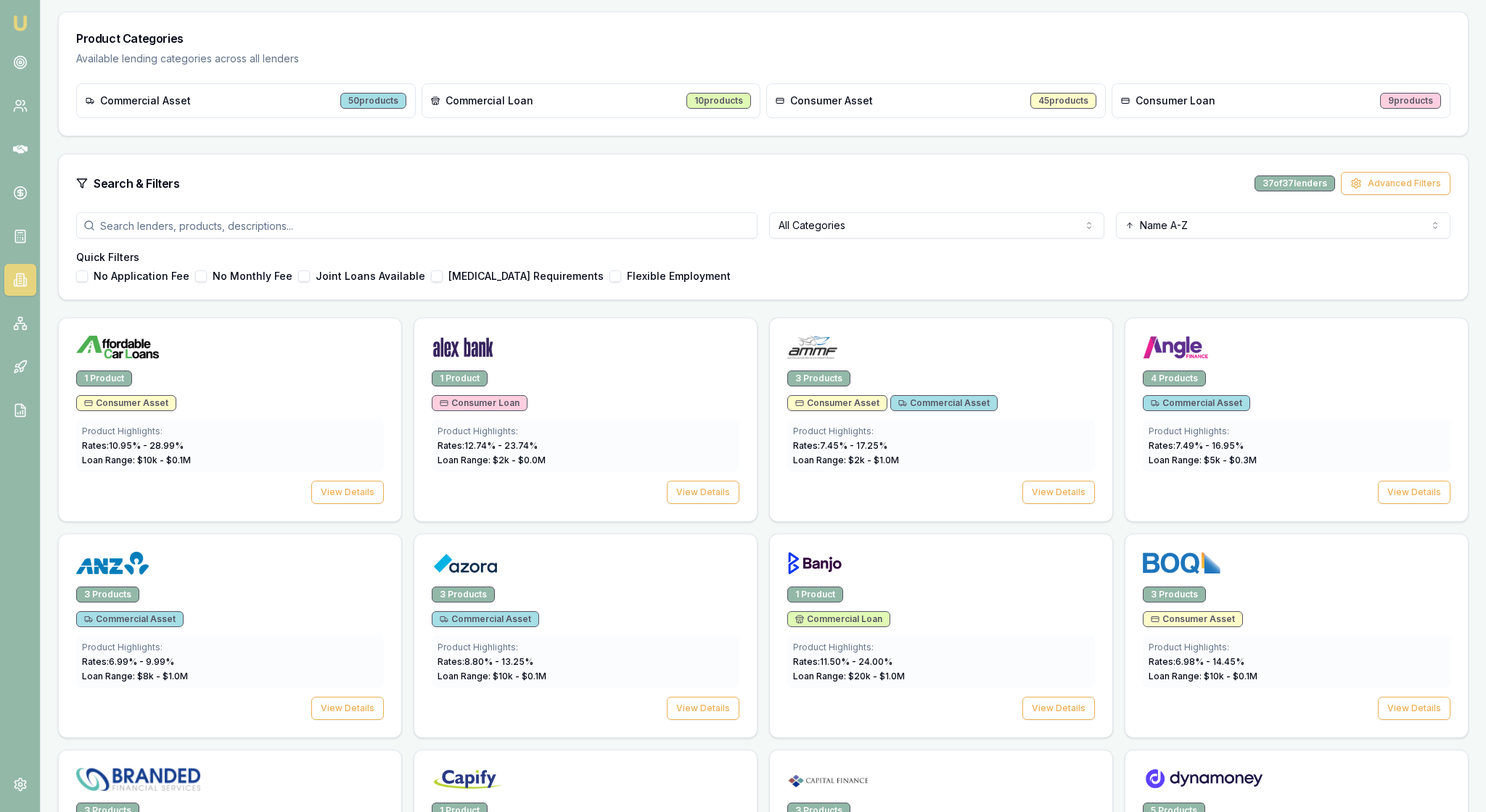
scroll to position [215, 0]
click at [1084, 280] on html "Emu Broker [PERSON_NAME] Toggle Menu Lenders Directory Browse our directory of …" at bounding box center [743, 191] width 1486 height 812
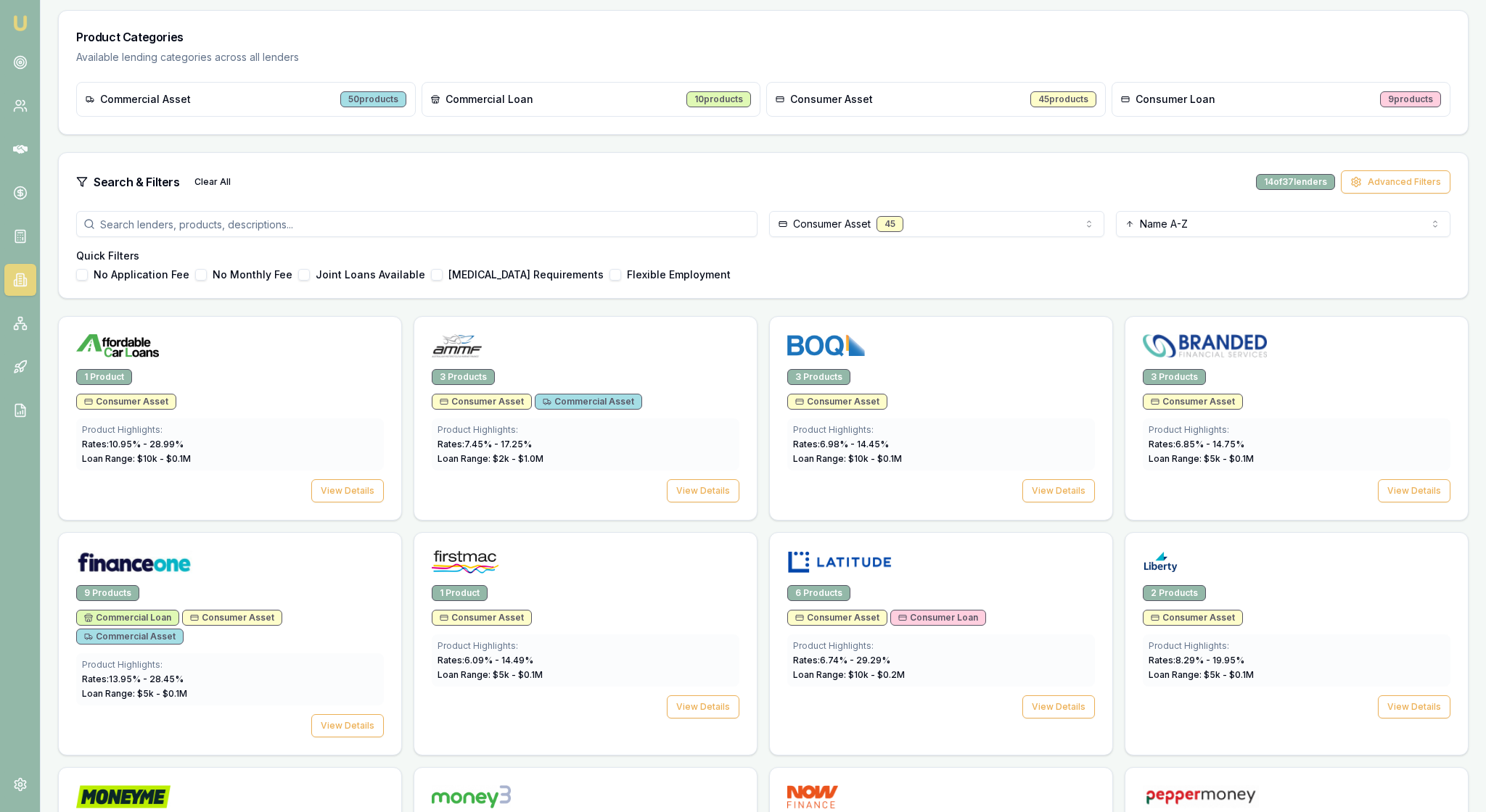
click at [927, 264] on h4 "Quick Filters" at bounding box center [763, 255] width 1374 height 14
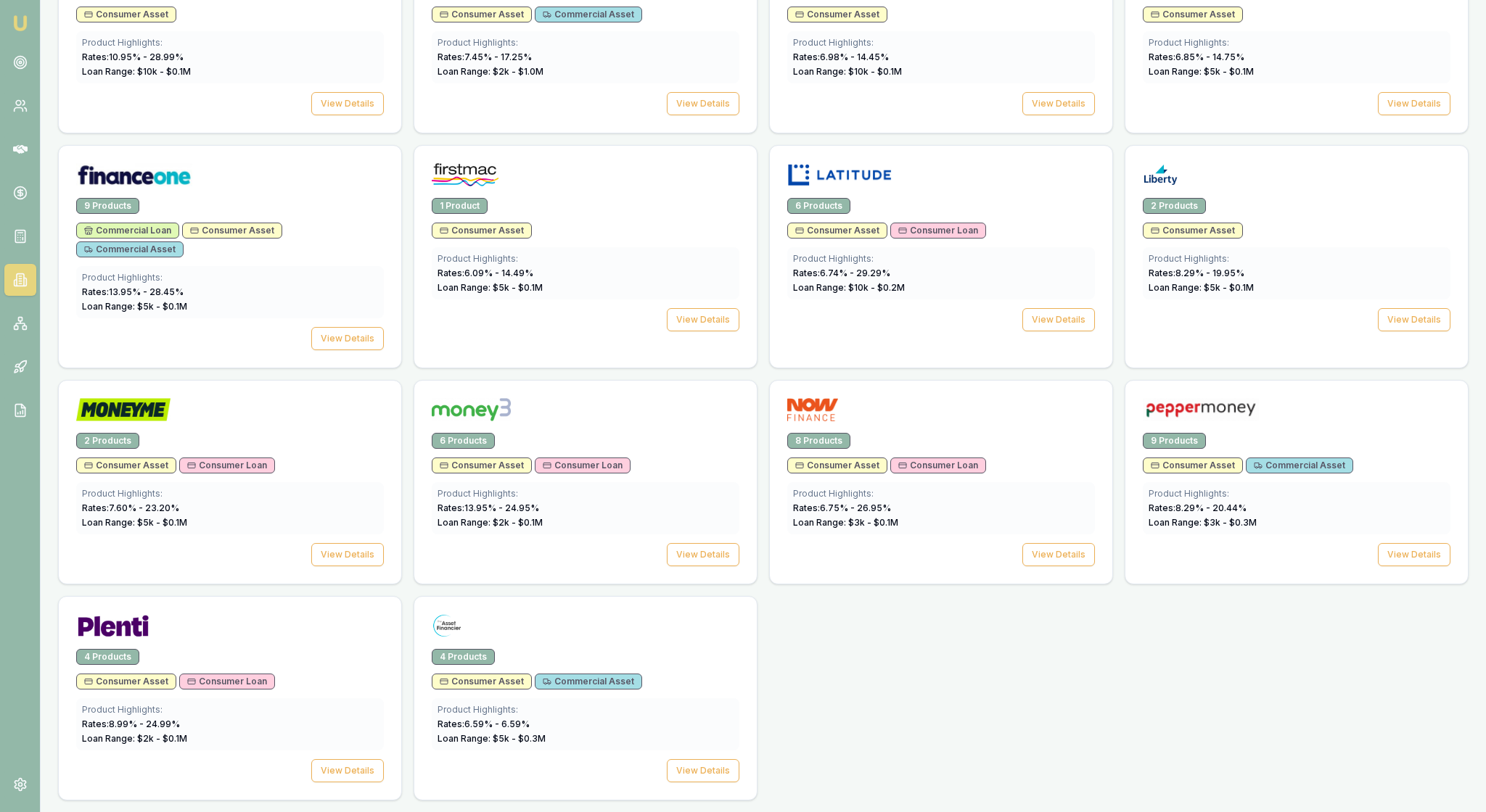
scroll to position [650, 0]
click at [693, 331] on button "View Details" at bounding box center [703, 319] width 73 height 23
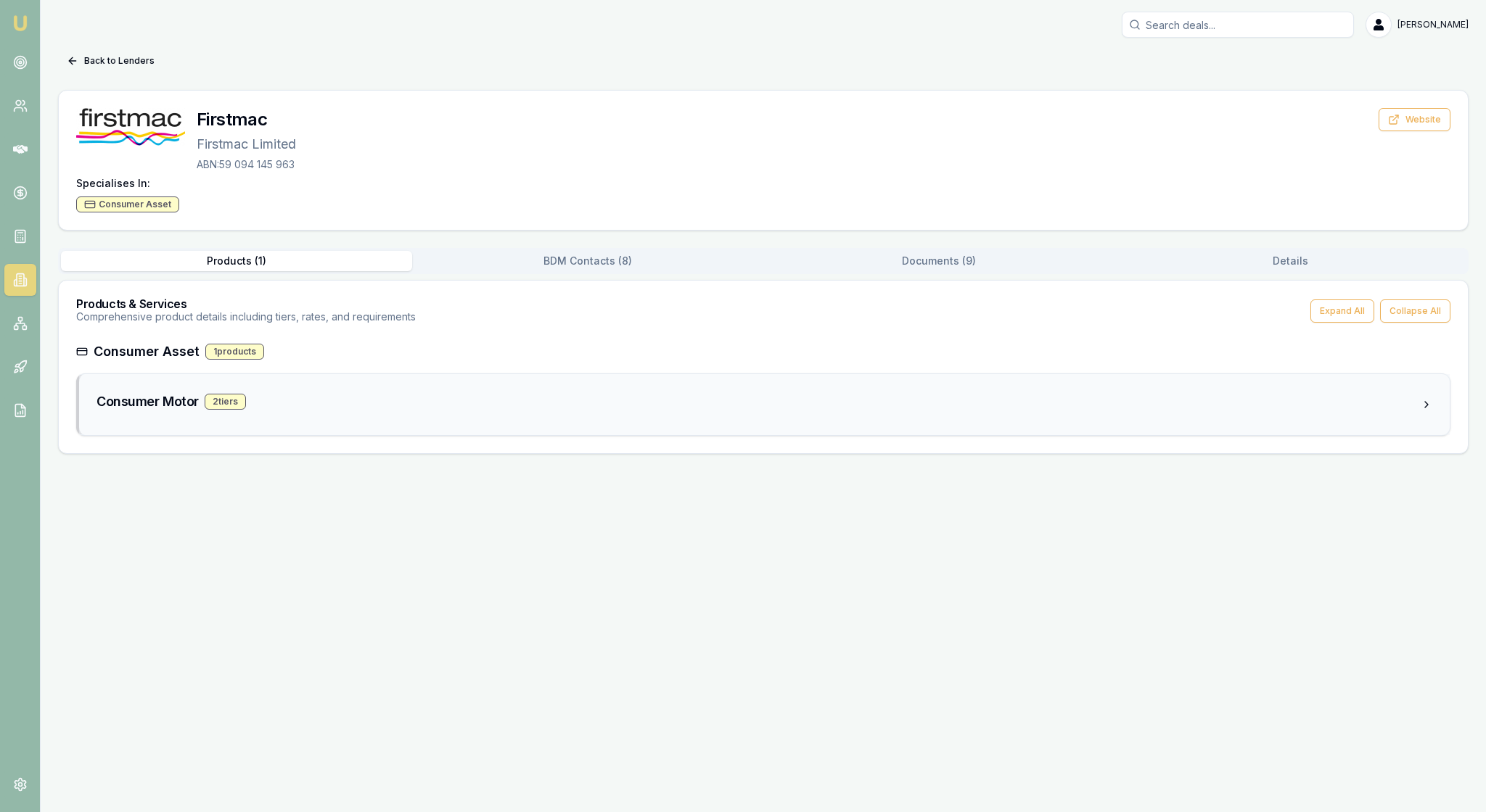
click at [419, 431] on div "Consumer Motor 2 tier s" at bounding box center [764, 405] width 1370 height 61
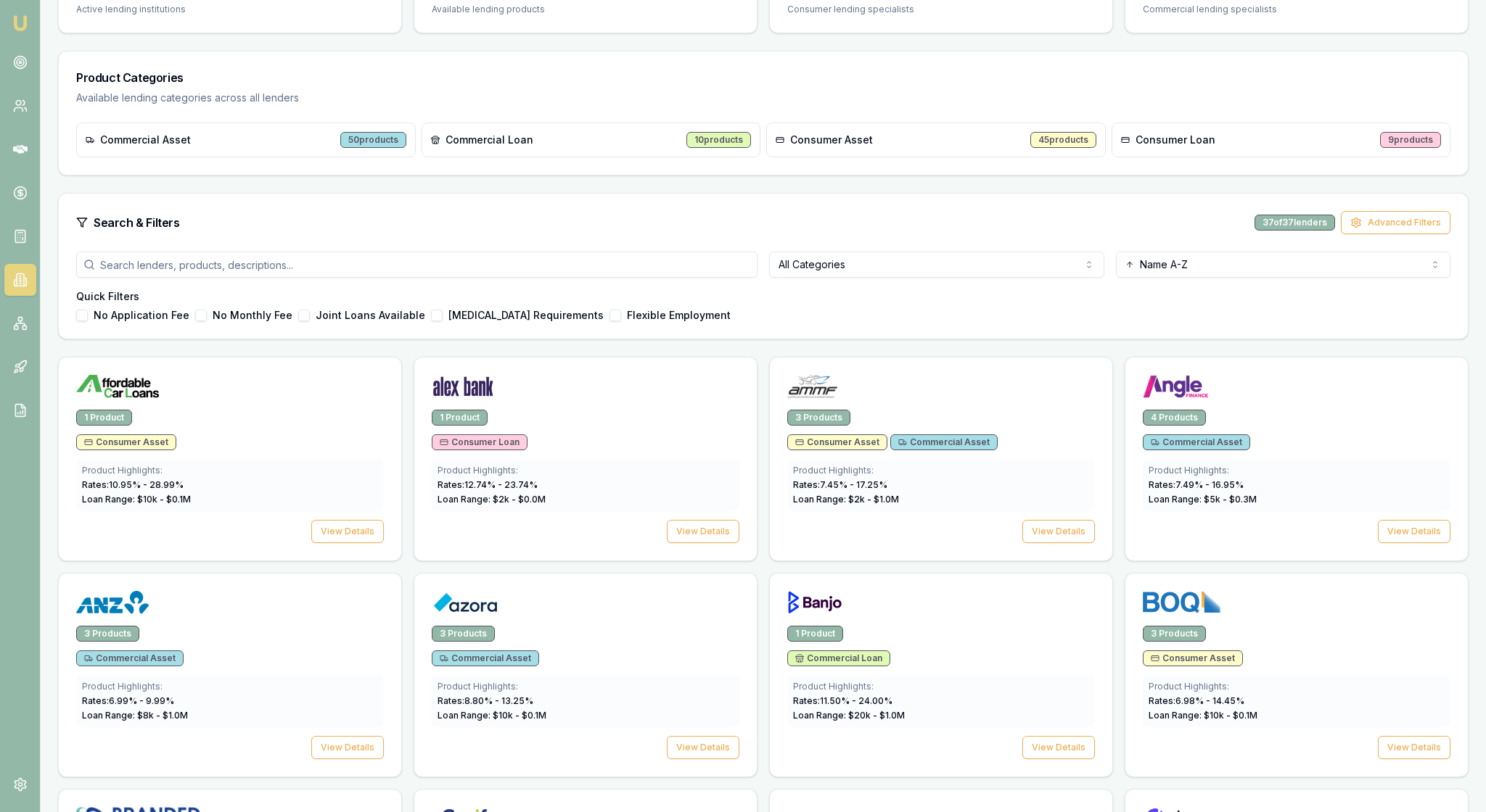
scroll to position [158, 0]
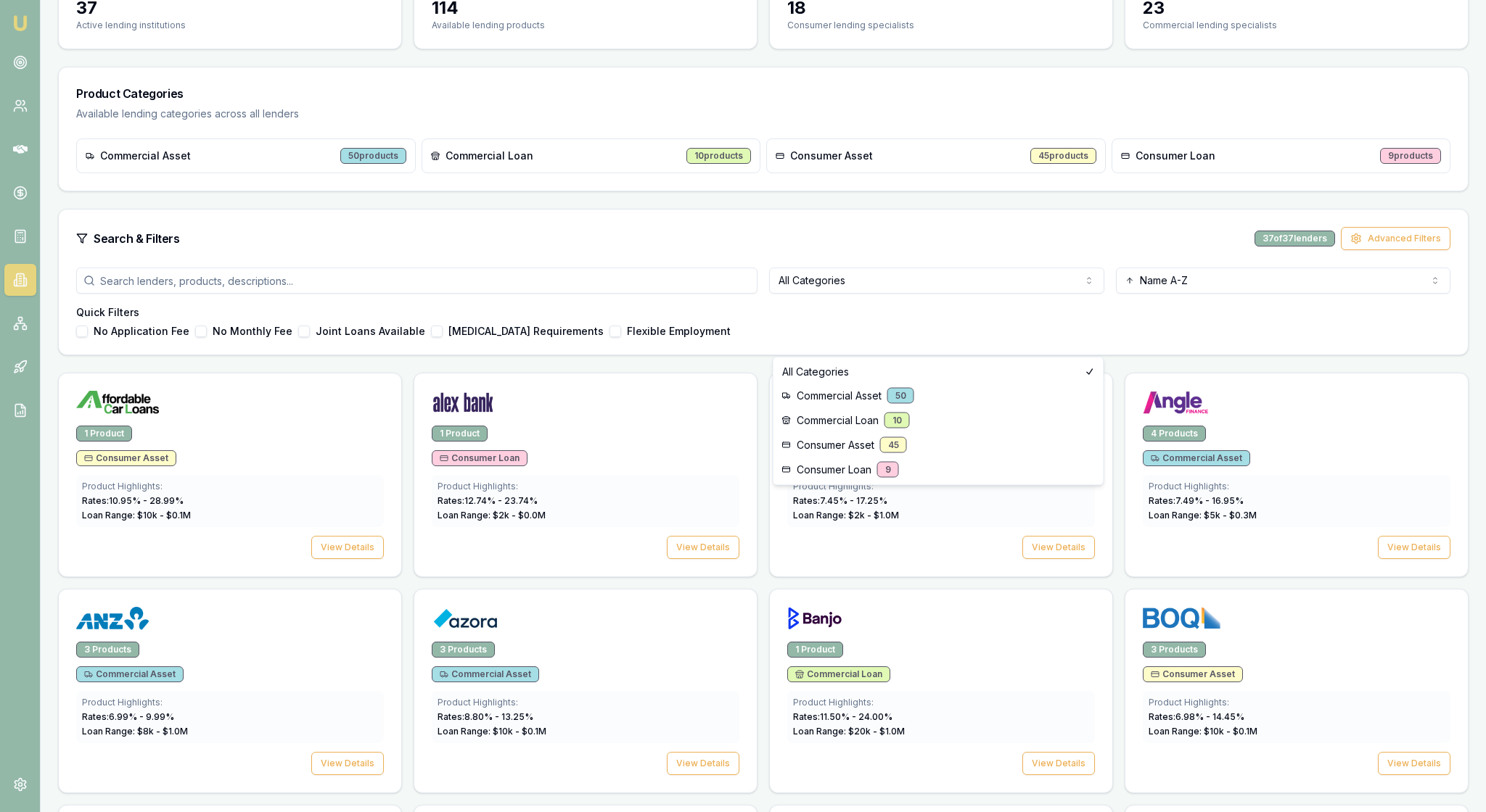
click at [1075, 335] on html "Emu Broker [PERSON_NAME] Toggle Menu Lenders Directory Browse our directory of …" at bounding box center [743, 248] width 1486 height 812
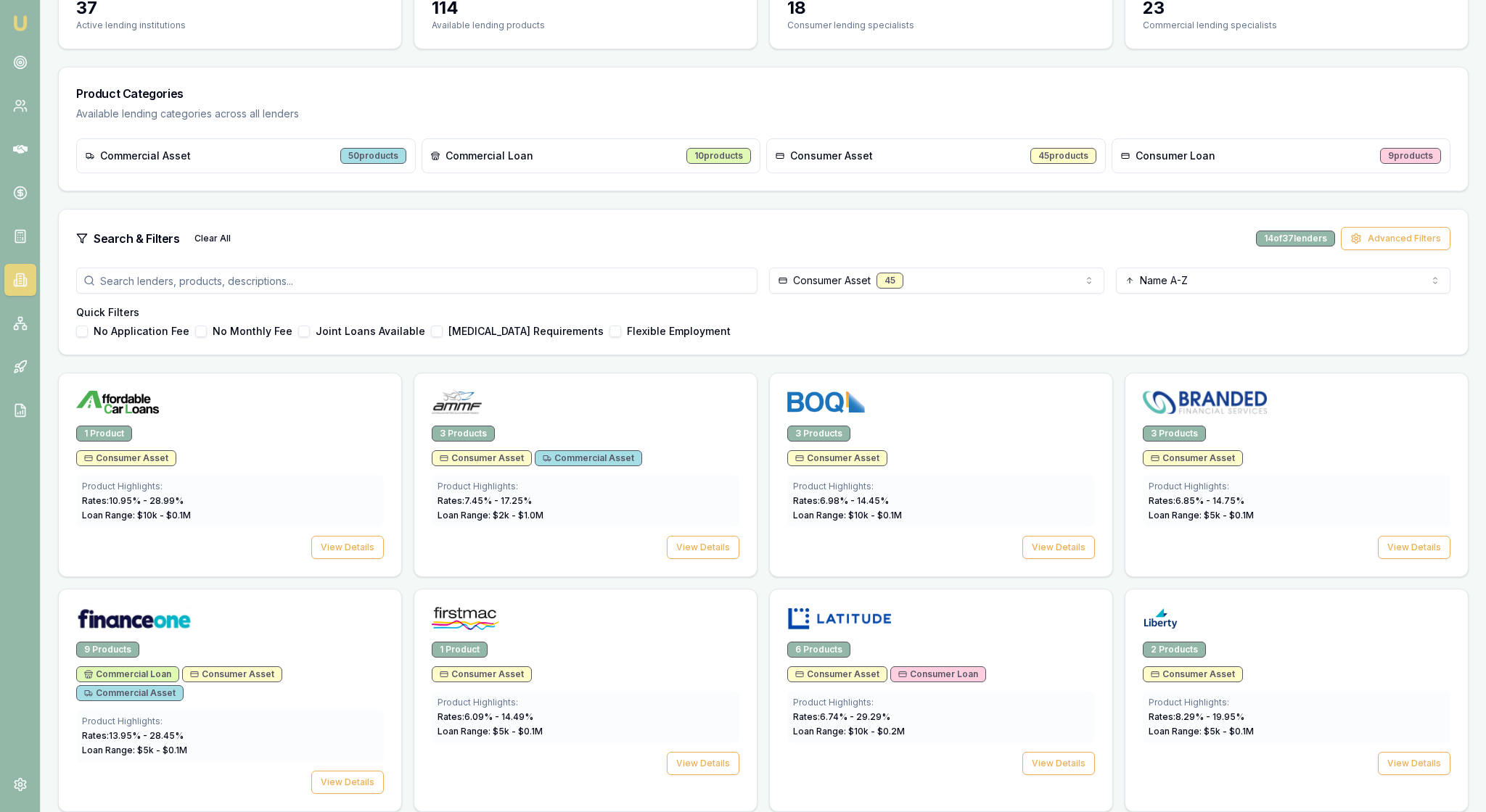
click at [1013, 355] on div "Consumer Asset 45 Name A-Z Quick Filters No Application Fee No Monthly Fee Join…" at bounding box center [763, 311] width 1409 height 87
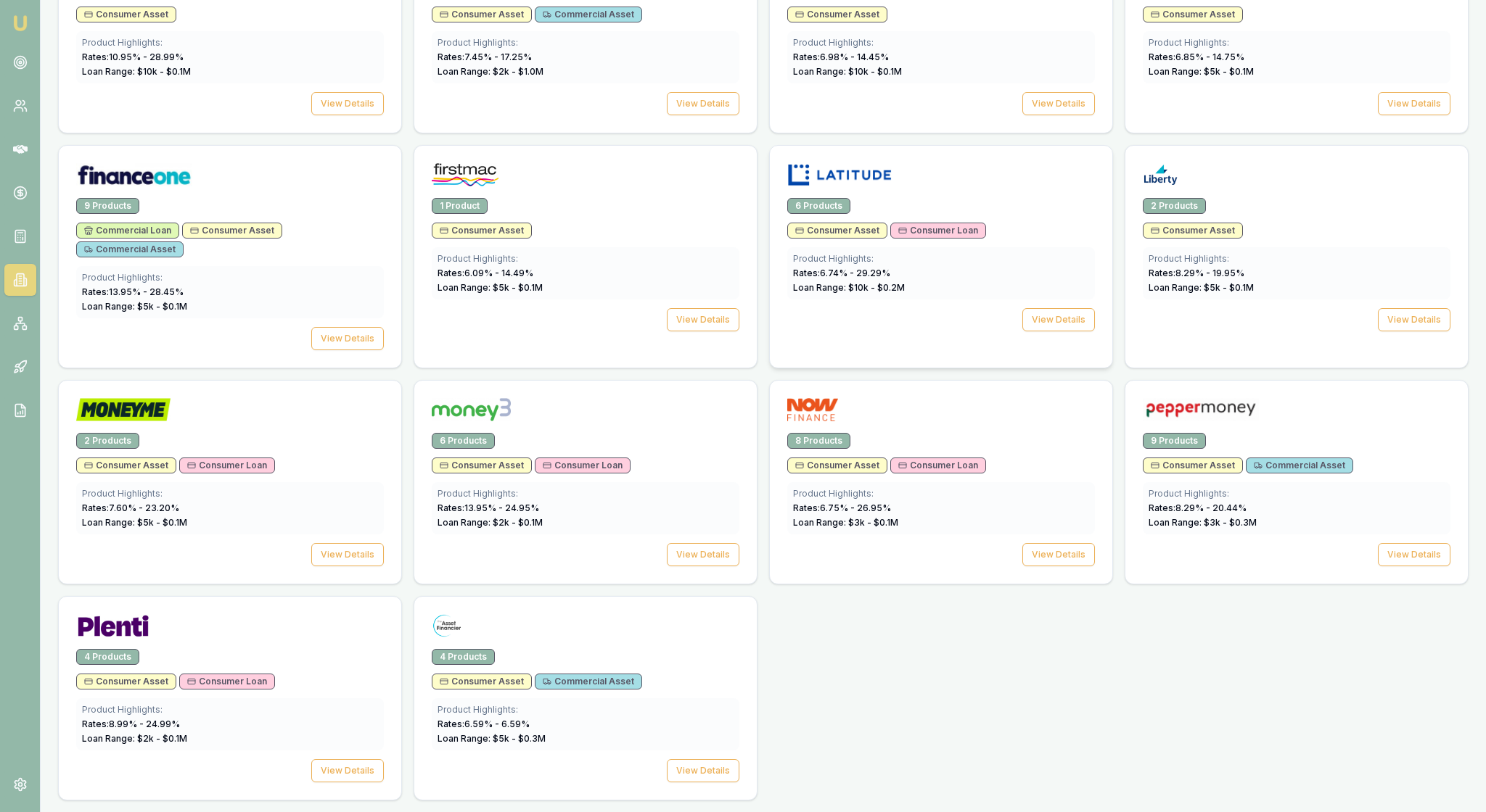
scroll to position [808, 0]
click at [257, 614] on div at bounding box center [230, 629] width 308 height 29
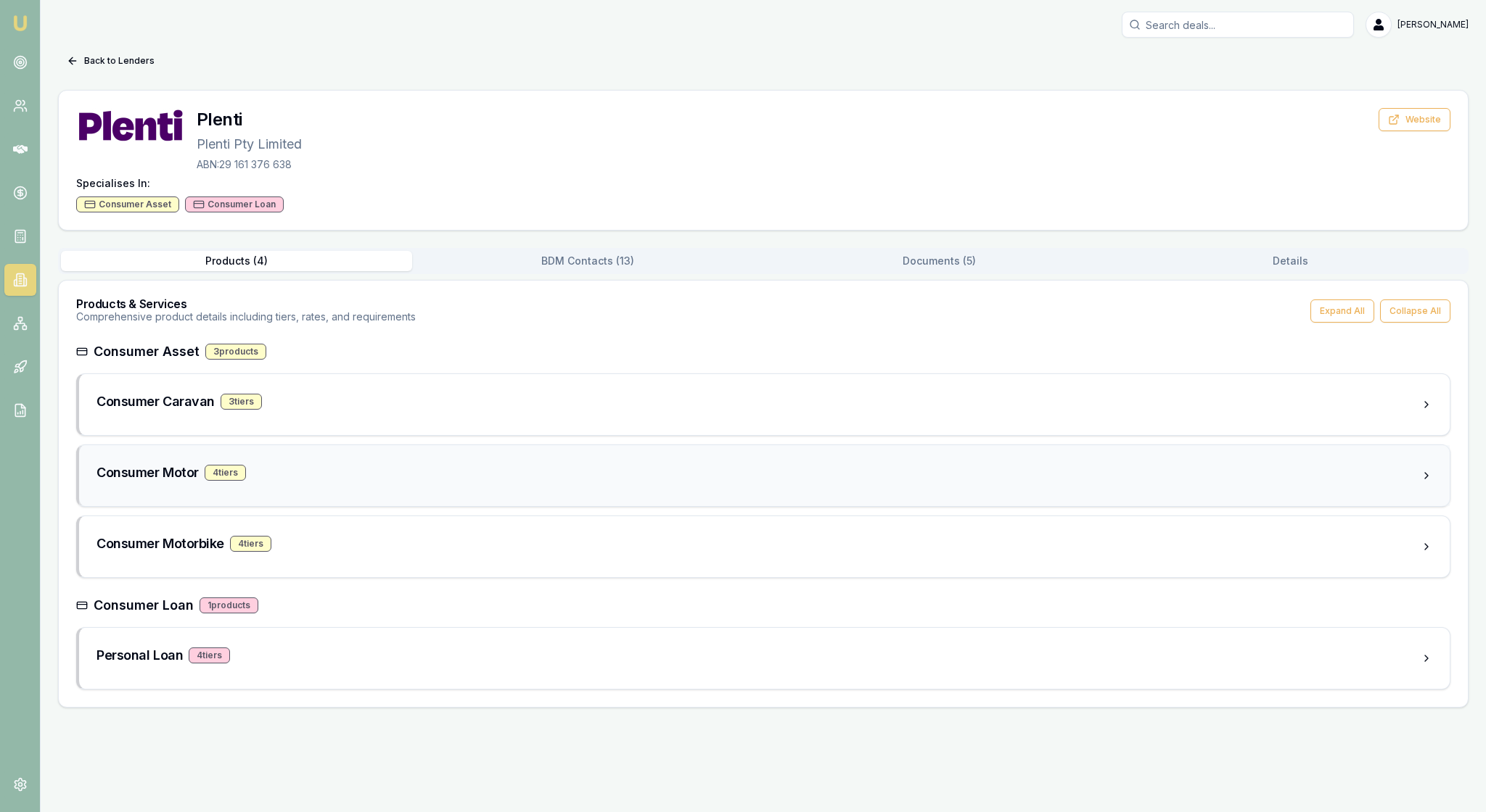
click at [403, 483] on div "Consumer Motor 4 tier s" at bounding box center [758, 473] width 1324 height 20
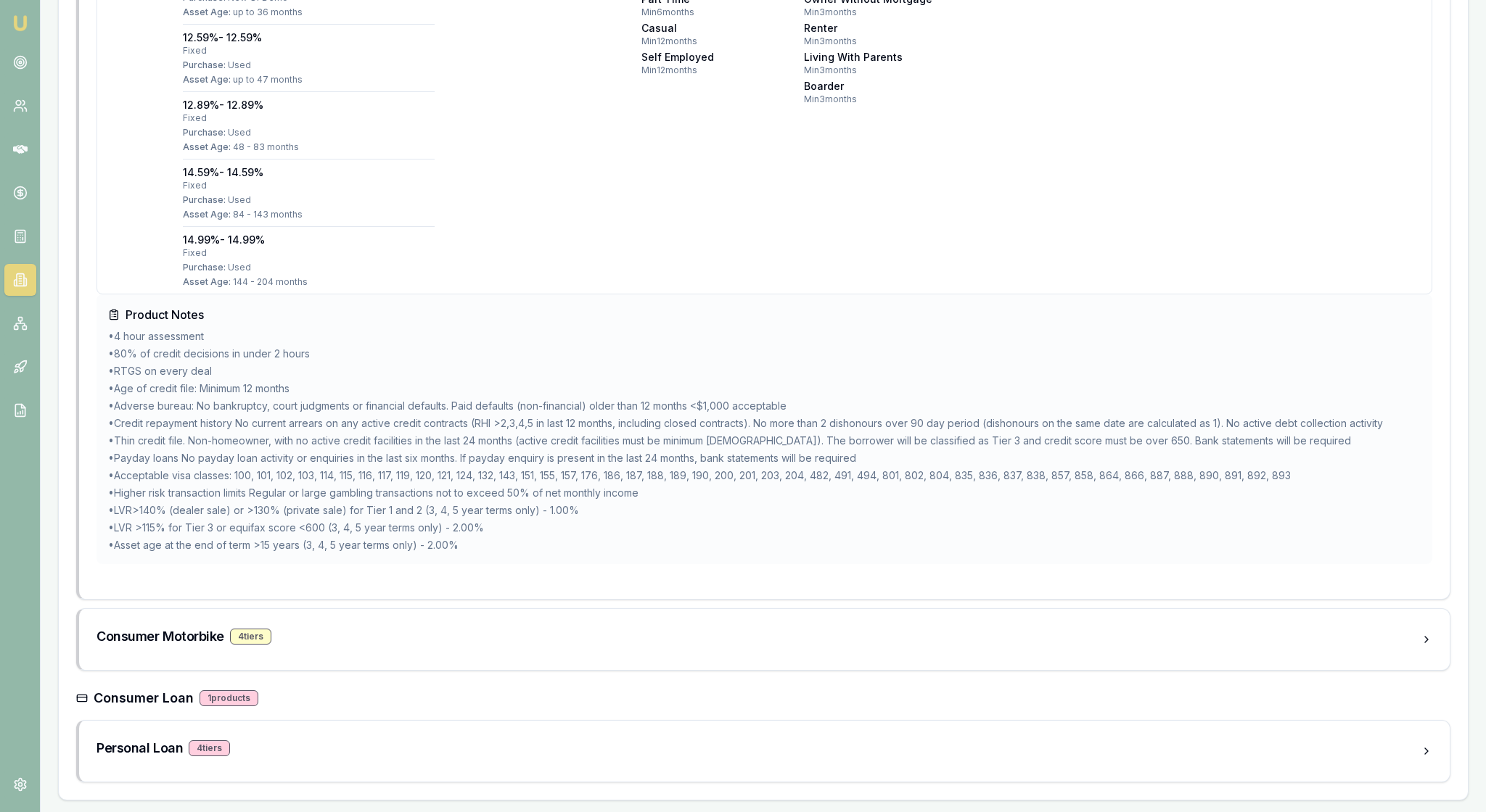
scroll to position [2026, 0]
